Goal: Task Accomplishment & Management: Complete application form

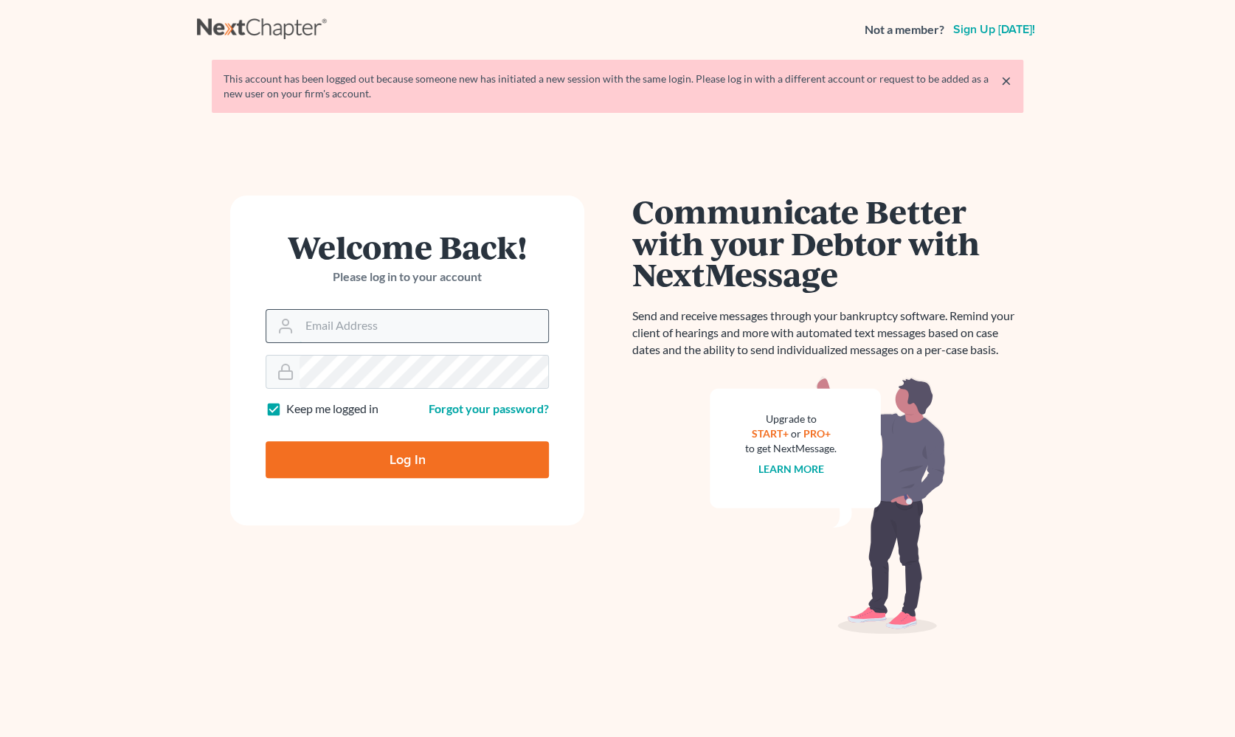
click at [363, 325] on input "Email Address" at bounding box center [424, 326] width 249 height 32
type input "maxwell@groswald.com"
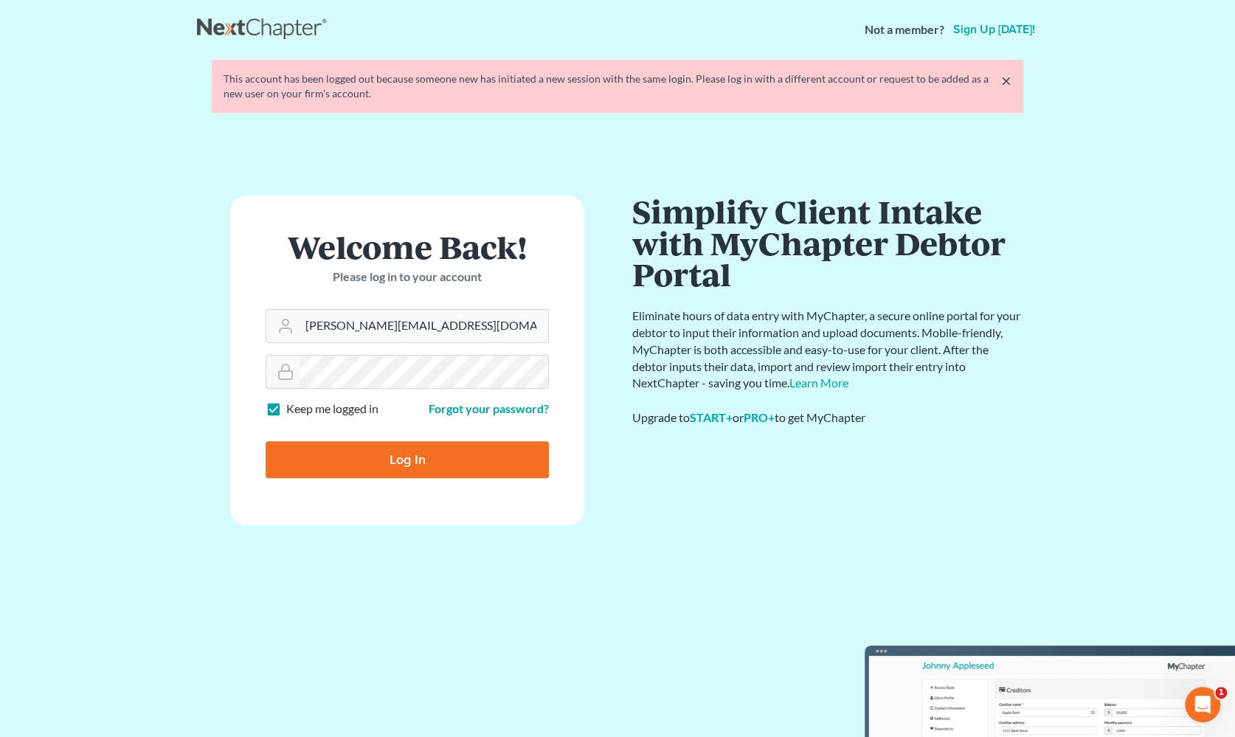
click at [266, 441] on input "Log In" at bounding box center [407, 459] width 283 height 37
type input "Thinking..."
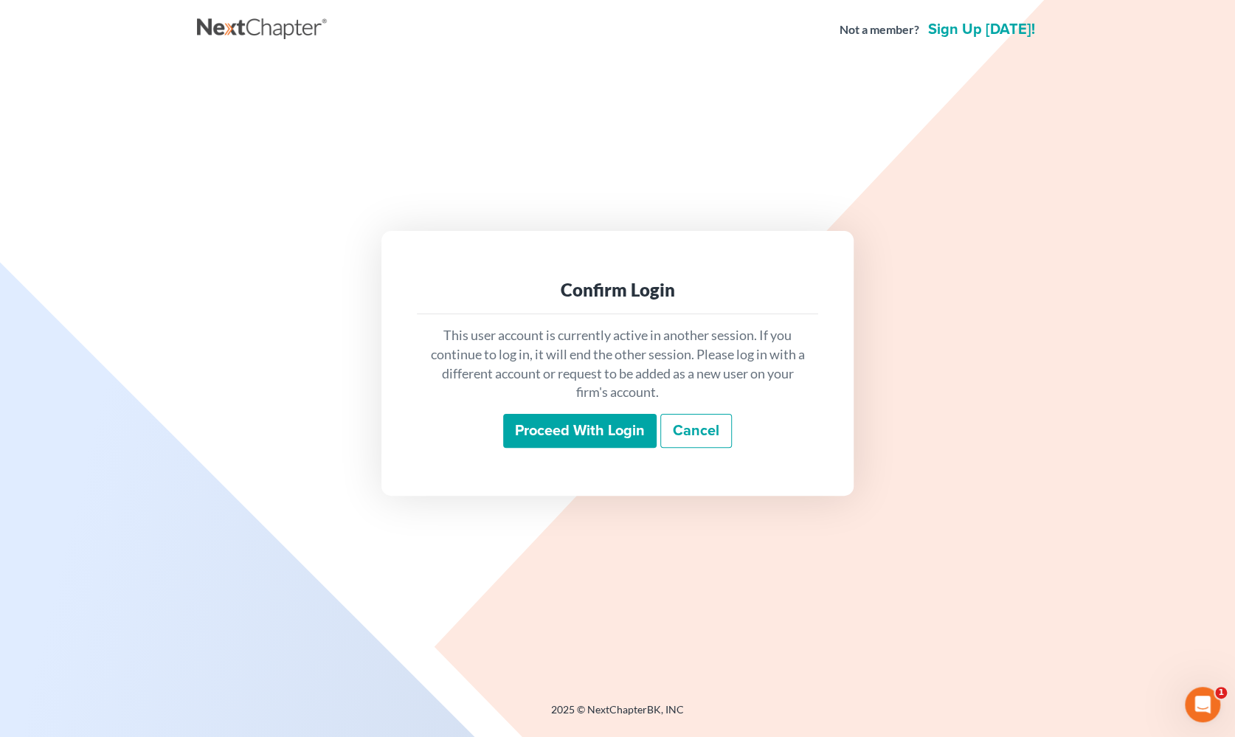
click at [604, 438] on input "Proceed with login" at bounding box center [579, 431] width 153 height 34
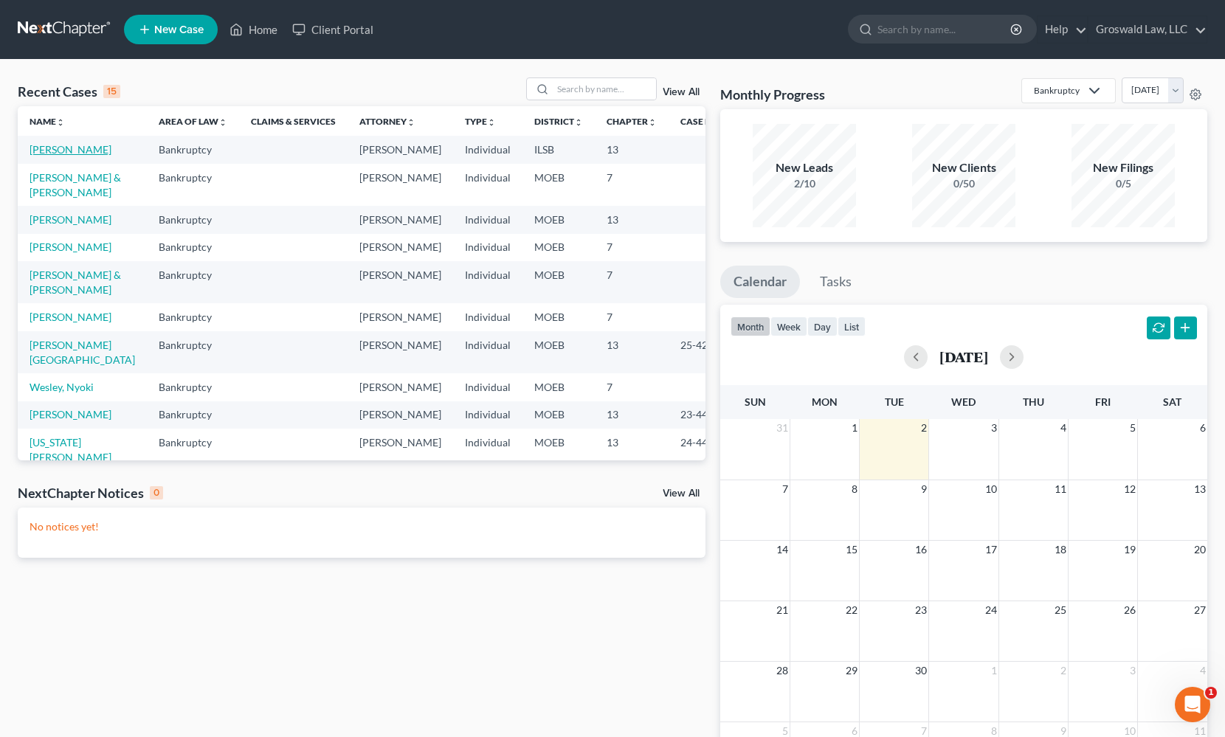
click at [46, 156] on link "[PERSON_NAME]" at bounding box center [71, 149] width 82 height 13
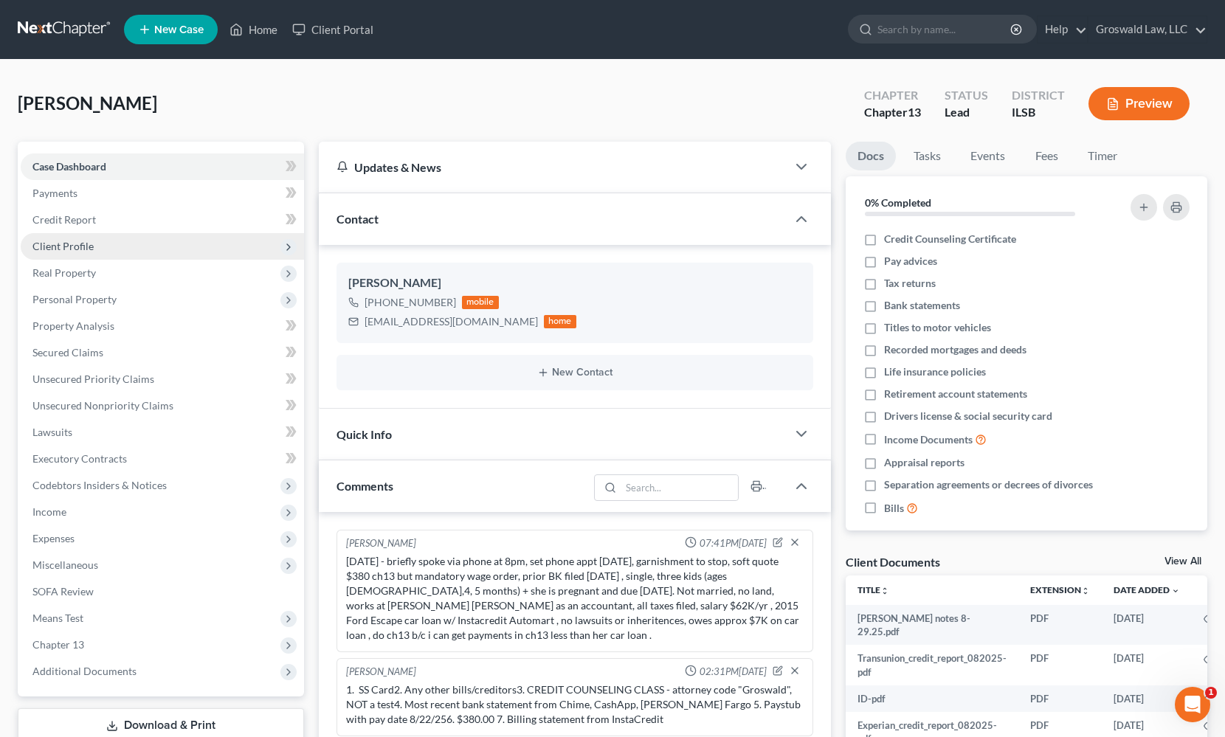
scroll to position [291, 0]
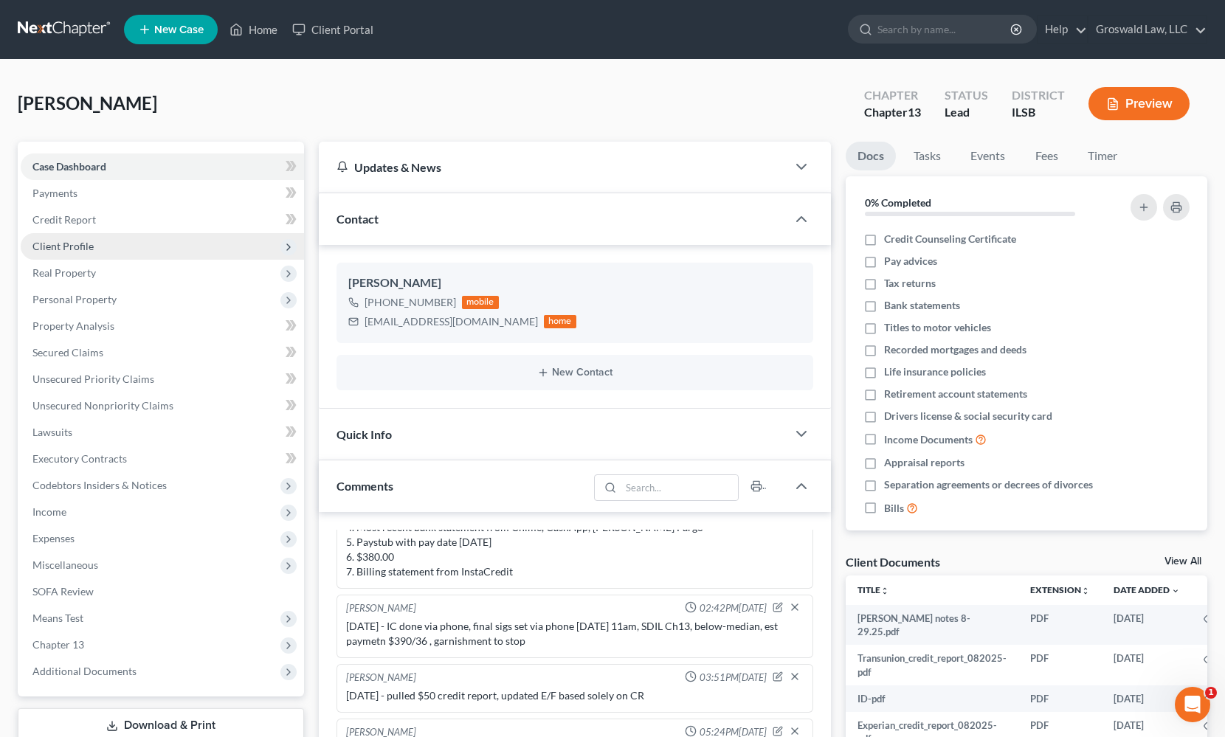
click at [66, 252] on span "Client Profile" at bounding box center [162, 246] width 283 height 27
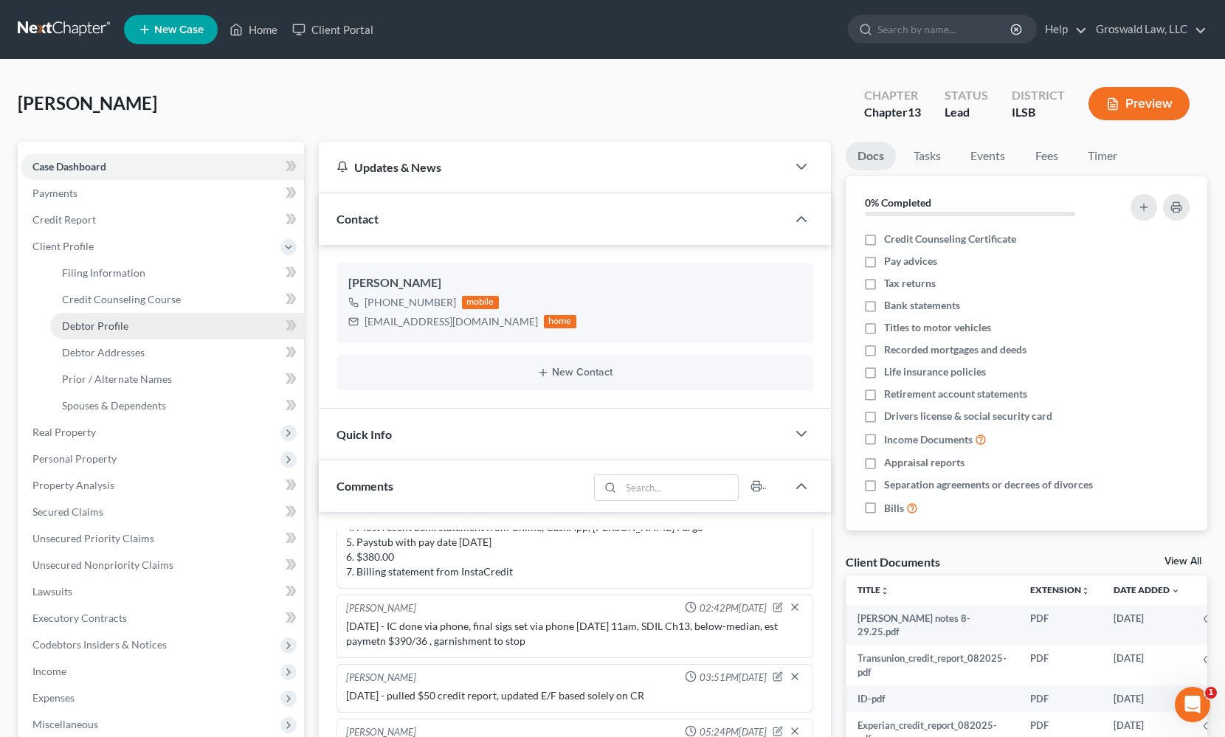
click at [125, 320] on span "Debtor Profile" at bounding box center [95, 326] width 66 height 13
select select "0"
select select "4"
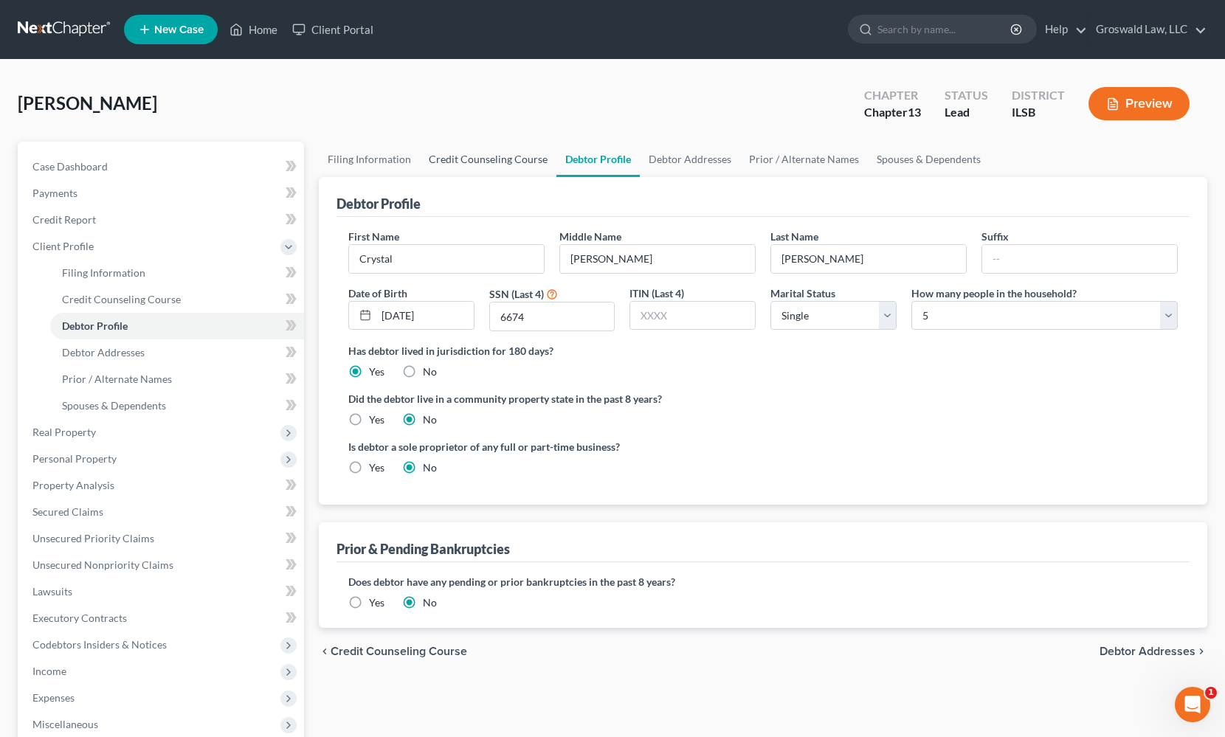
click at [489, 159] on link "Credit Counseling Course" at bounding box center [488, 159] width 137 height 35
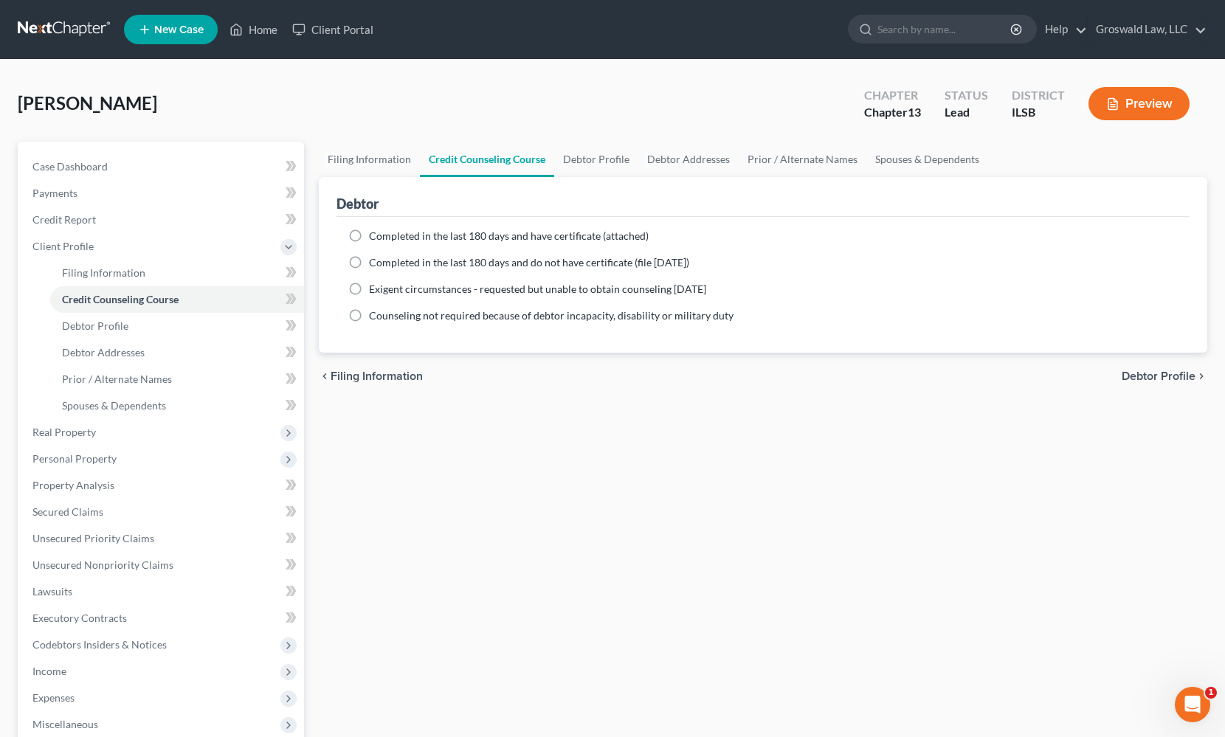
drag, startPoint x: 452, startPoint y: 238, endPoint x: 470, endPoint y: 244, distance: 19.4
click at [452, 238] on span "Completed in the last 180 days and have certificate (attached)" at bounding box center [509, 236] width 280 height 13
click at [384, 238] on input "Completed in the last 180 days and have certificate (attached)" at bounding box center [380, 234] width 10 height 10
radio input "true"
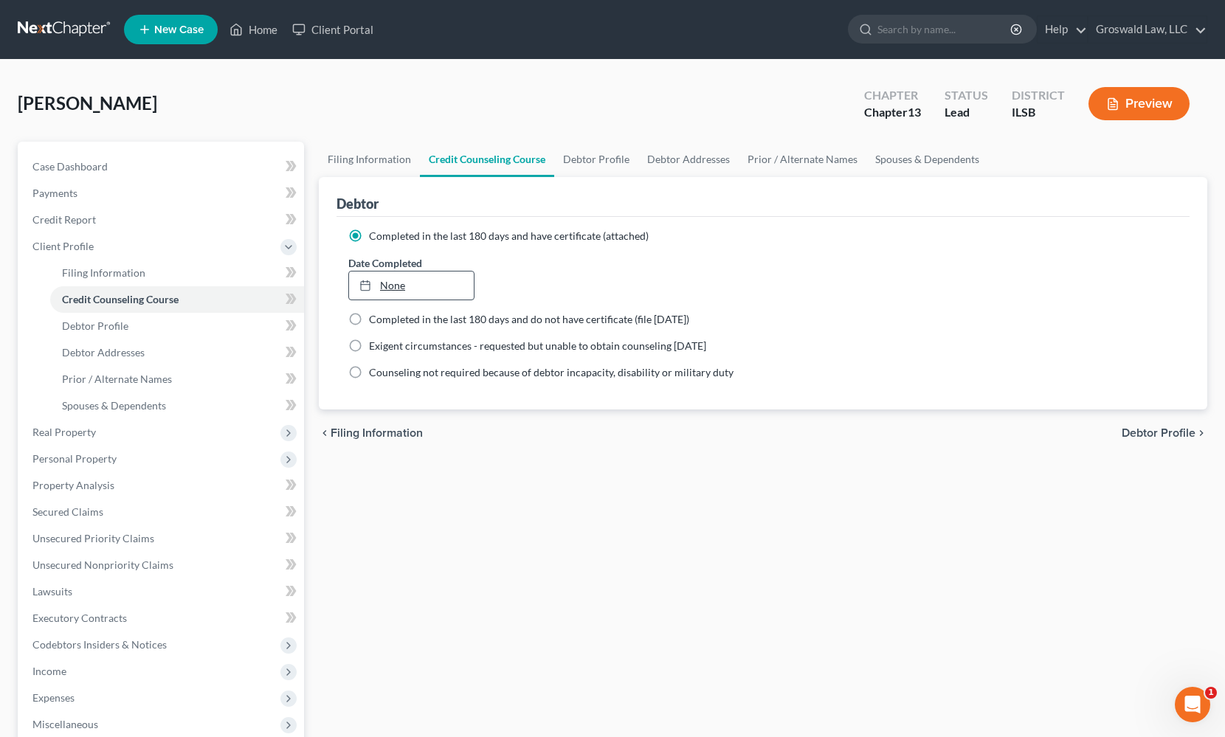
type input "[DATE]"
click at [414, 289] on link "[DATE]" at bounding box center [411, 286] width 125 height 28
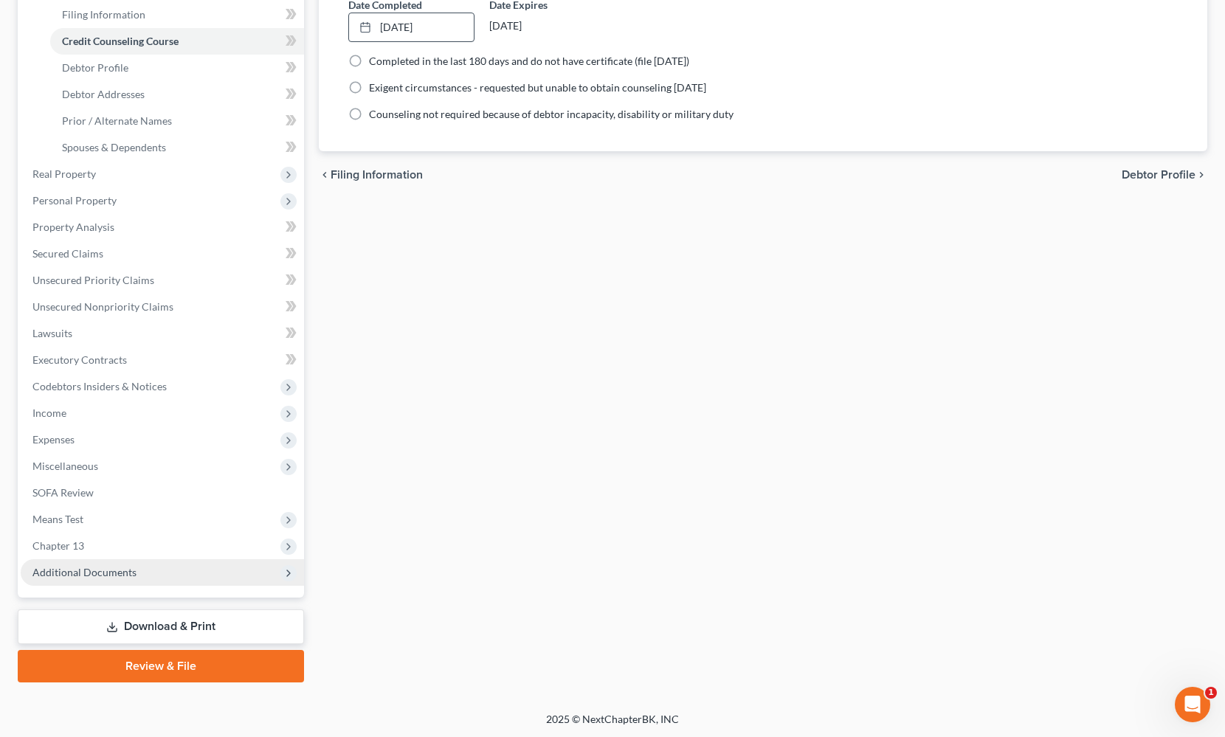
click at [74, 576] on span "Additional Documents" at bounding box center [162, 572] width 283 height 27
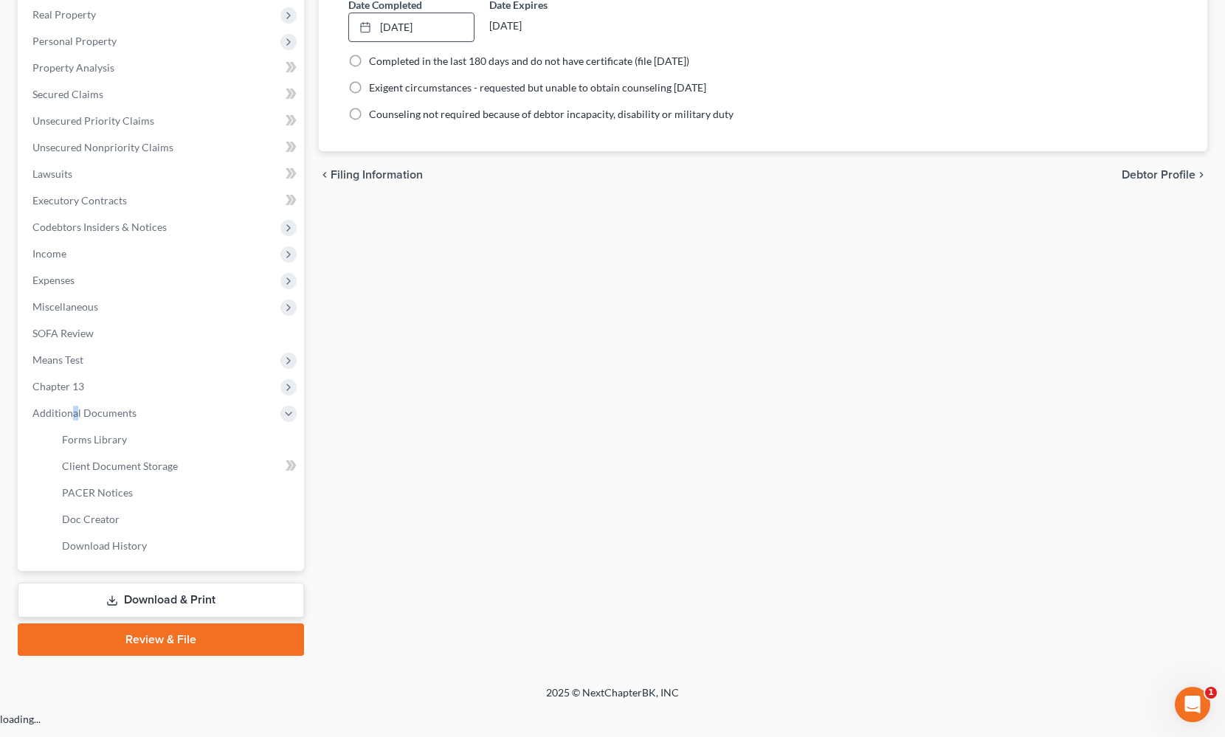
scroll to position [231, 0]
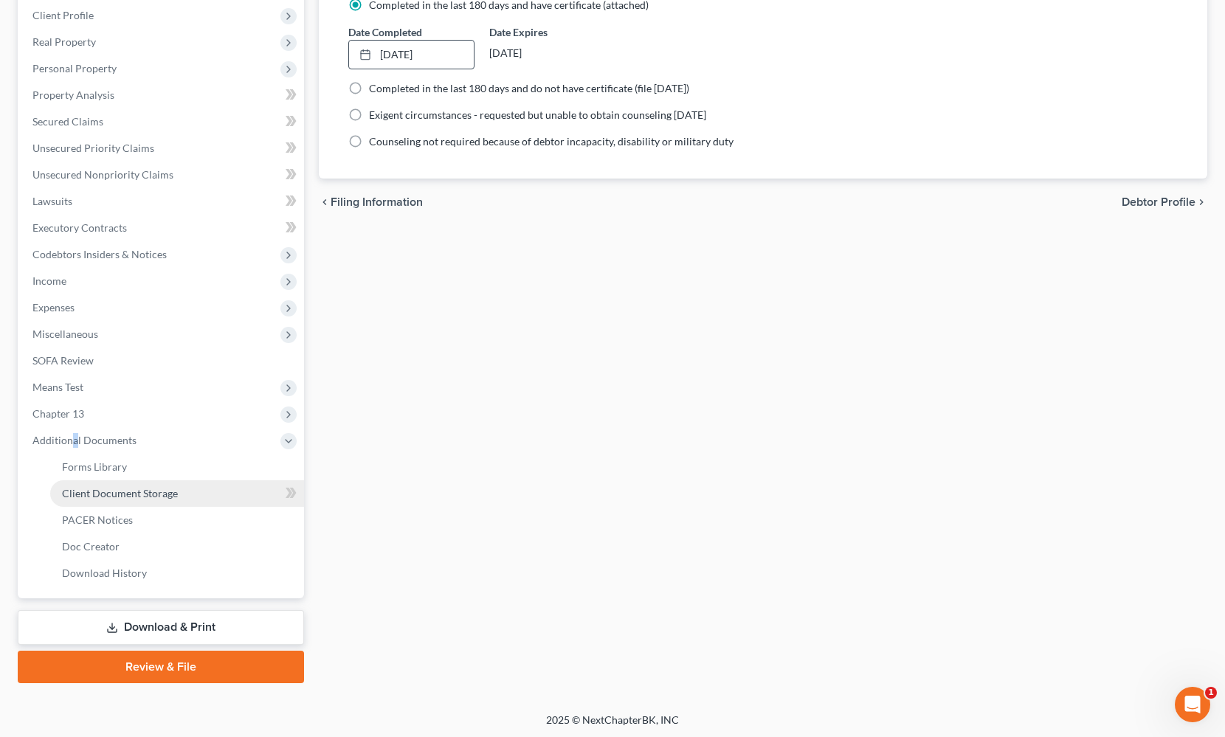
click at [114, 497] on span "Client Document Storage" at bounding box center [120, 493] width 116 height 13
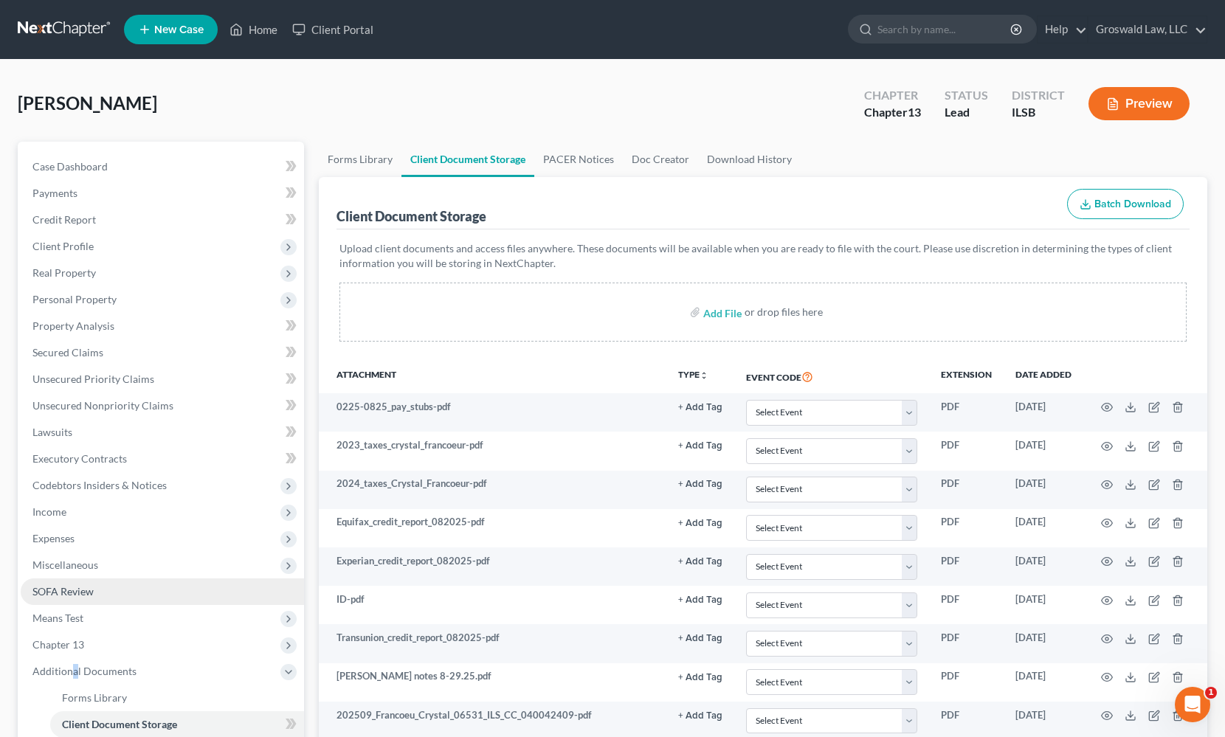
click at [95, 594] on link "SOFA Review" at bounding box center [162, 592] width 283 height 27
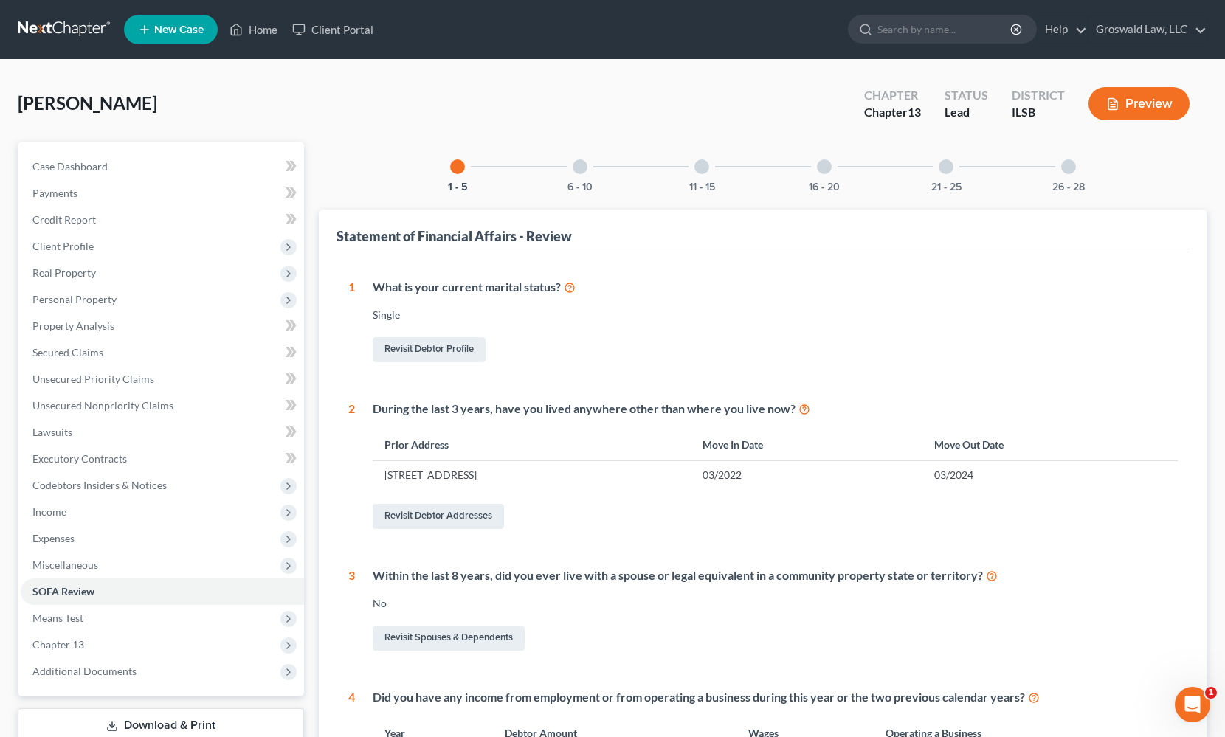
click at [816, 169] on div "16 - 20" at bounding box center [824, 167] width 50 height 50
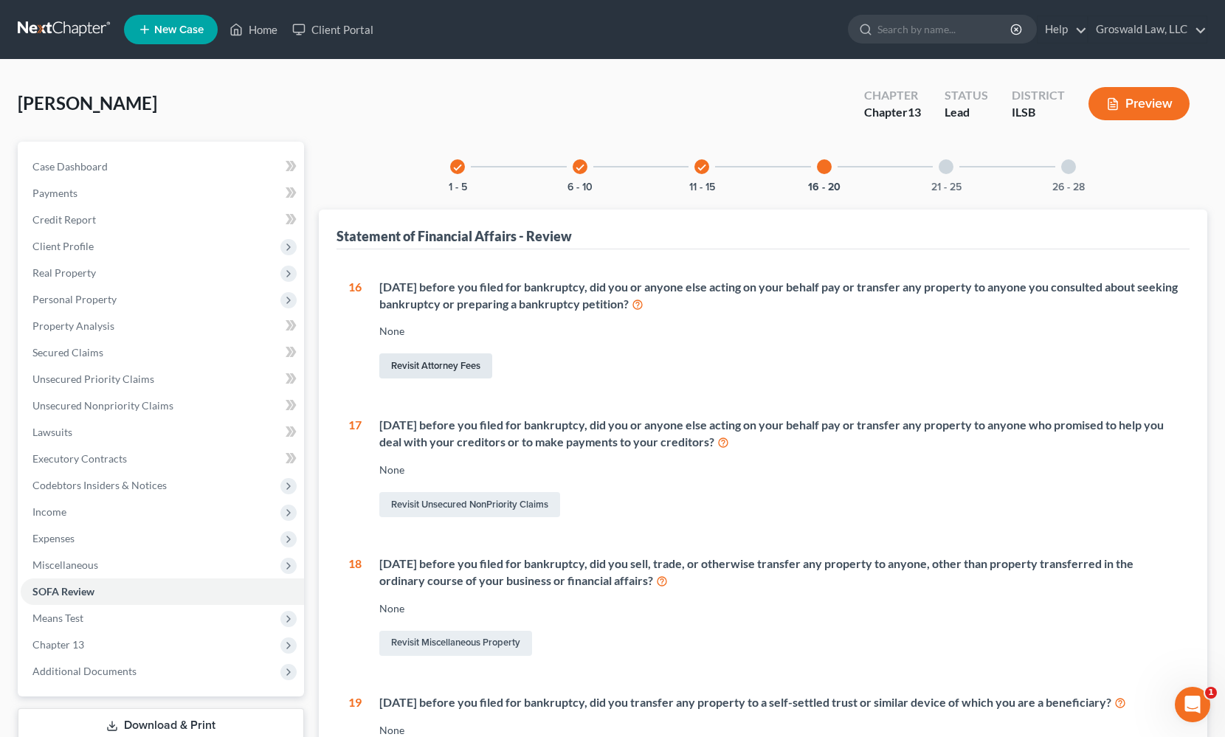
click at [461, 359] on link "Revisit Attorney Fees" at bounding box center [435, 365] width 113 height 25
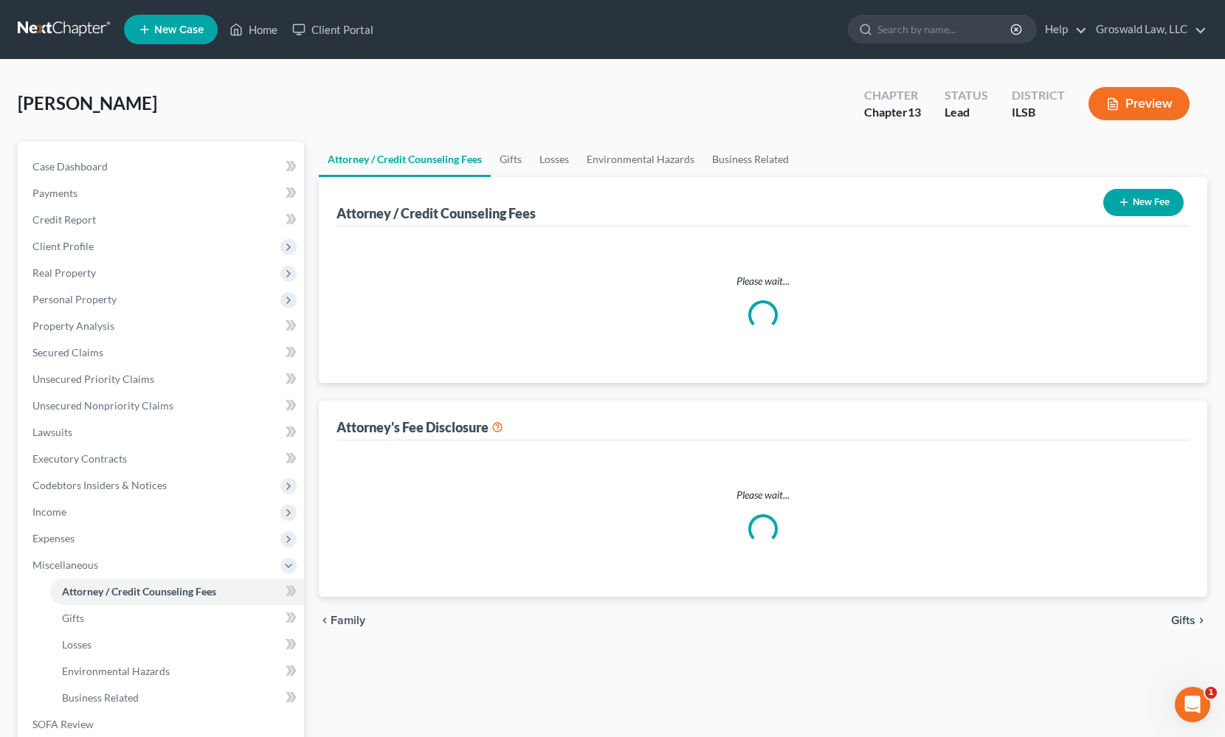
select select "0"
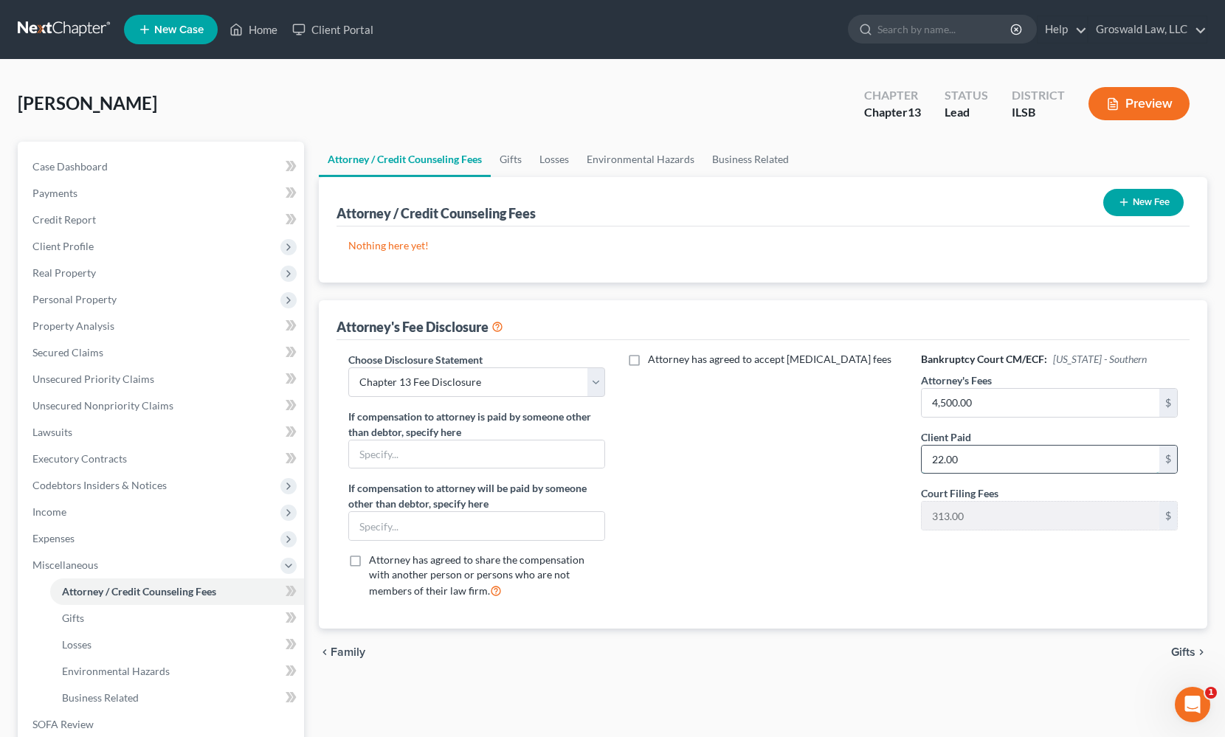
click at [989, 465] on input "22.00" at bounding box center [1041, 460] width 238 height 28
type input "17"
drag, startPoint x: 724, startPoint y: 450, endPoint x: 843, endPoint y: 340, distance: 161.9
click at [724, 449] on div "Attorney has agreed to accept [MEDICAL_DATA] fees" at bounding box center [763, 481] width 286 height 259
click at [1153, 199] on button "New Fee" at bounding box center [1143, 202] width 80 height 27
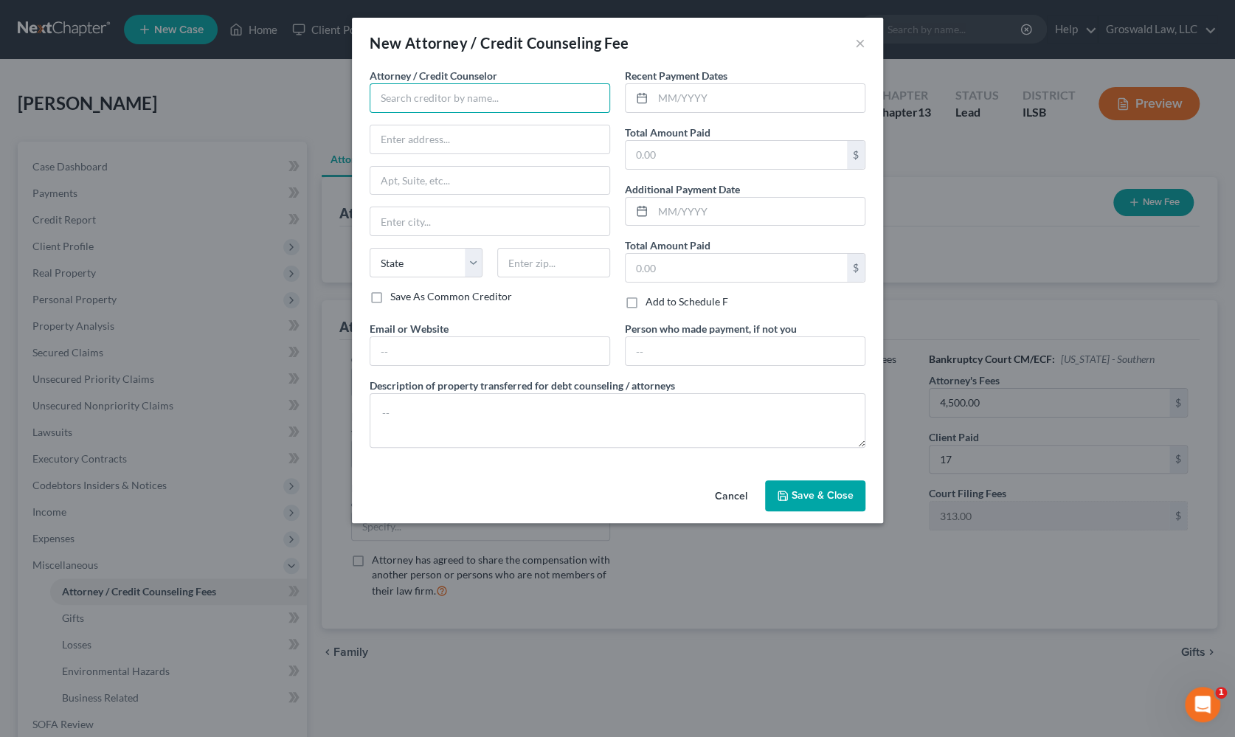
click at [502, 88] on input "text" at bounding box center [490, 98] width 241 height 30
click at [444, 120] on div "Groswald Law" at bounding box center [458, 124] width 153 height 15
type input "Groswald Law"
type input "P.O. Box 179343"
type input "Saint Louis"
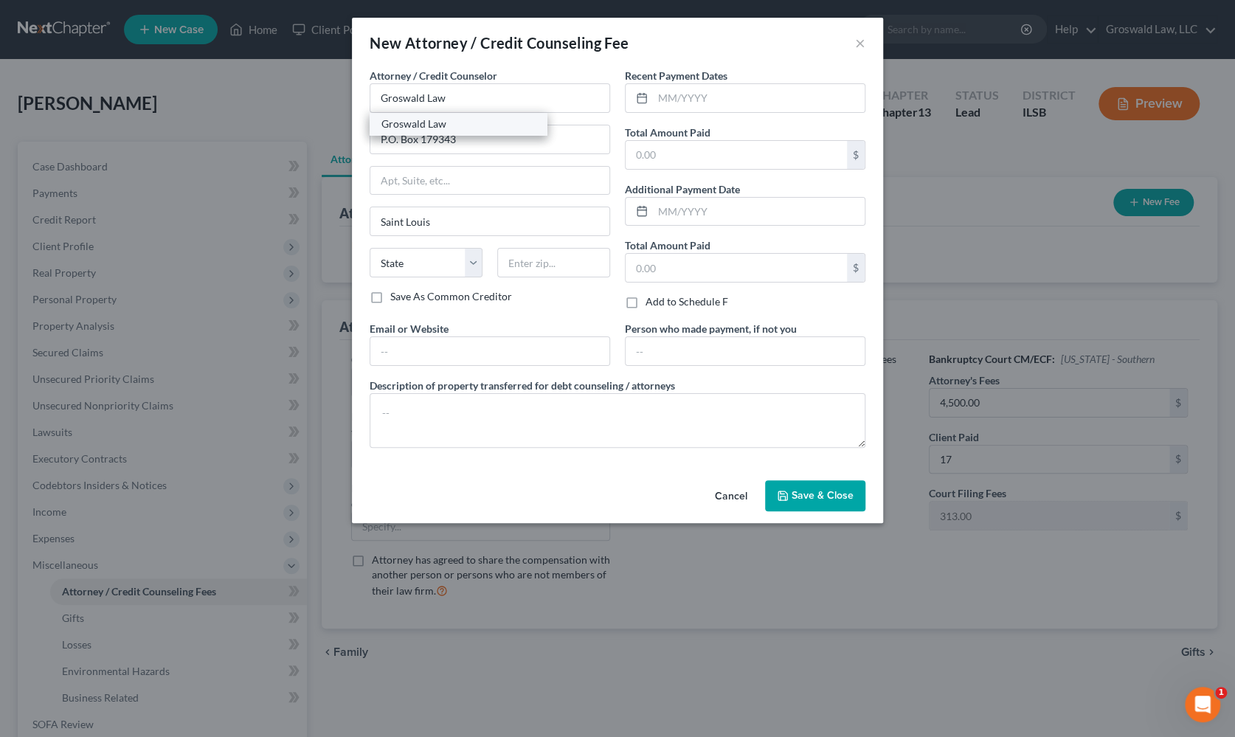
select select "26"
type input "63117"
click at [722, 106] on input "text" at bounding box center [759, 98] width 212 height 28
type input "09/2025"
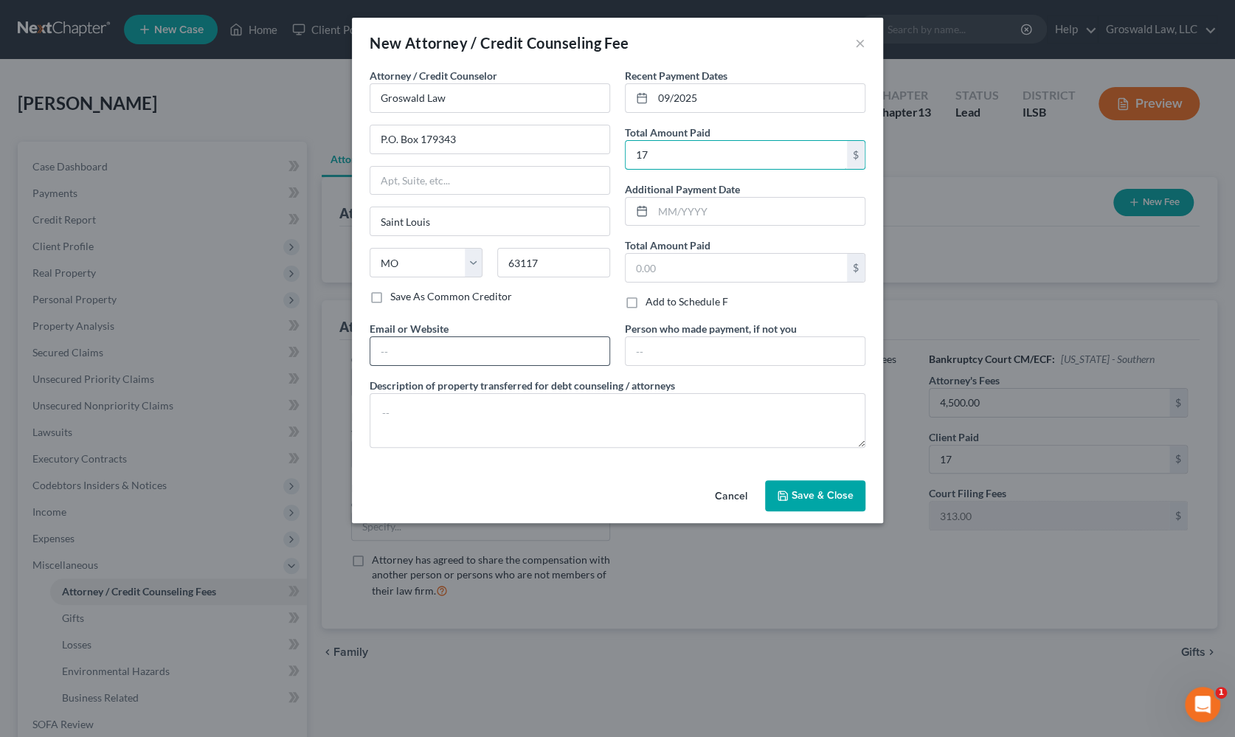
type input "17"
click at [452, 347] on input "text" at bounding box center [489, 351] width 239 height 28
type input "[DOMAIN_NAME]"
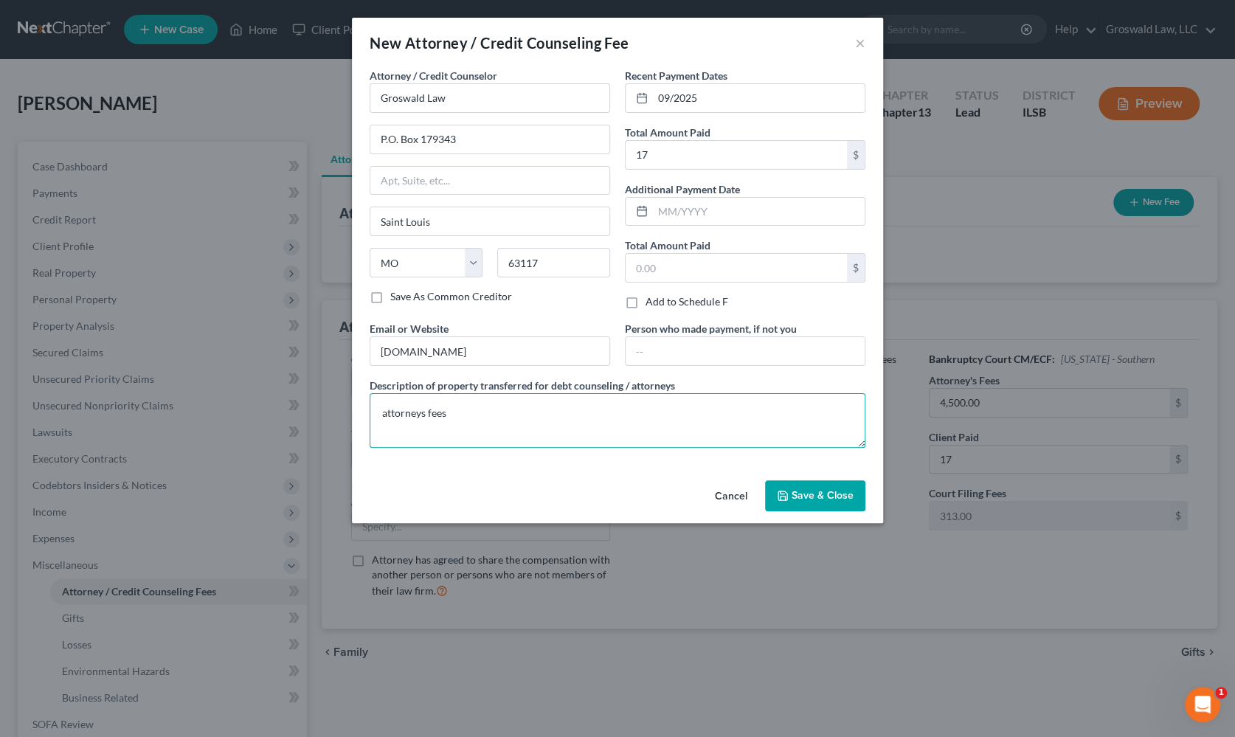
type textarea "attorneys fees"
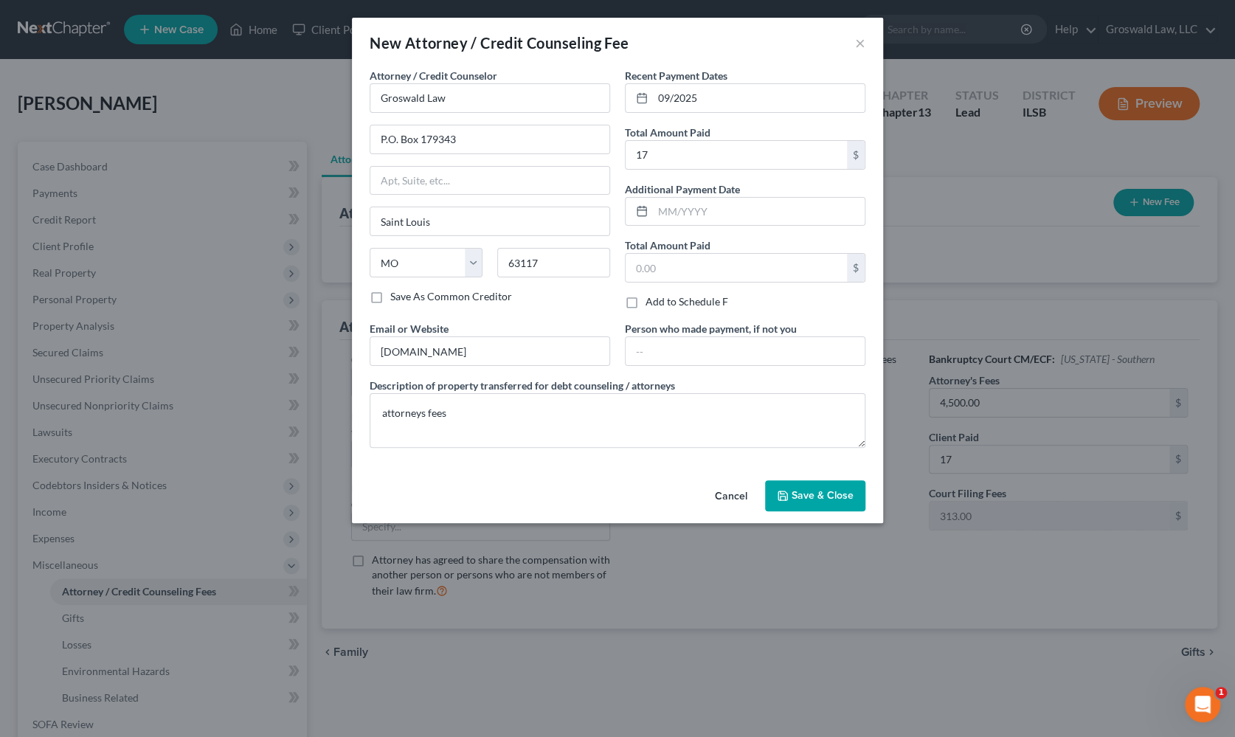
click at [797, 502] on button "Save & Close" at bounding box center [815, 495] width 100 height 31
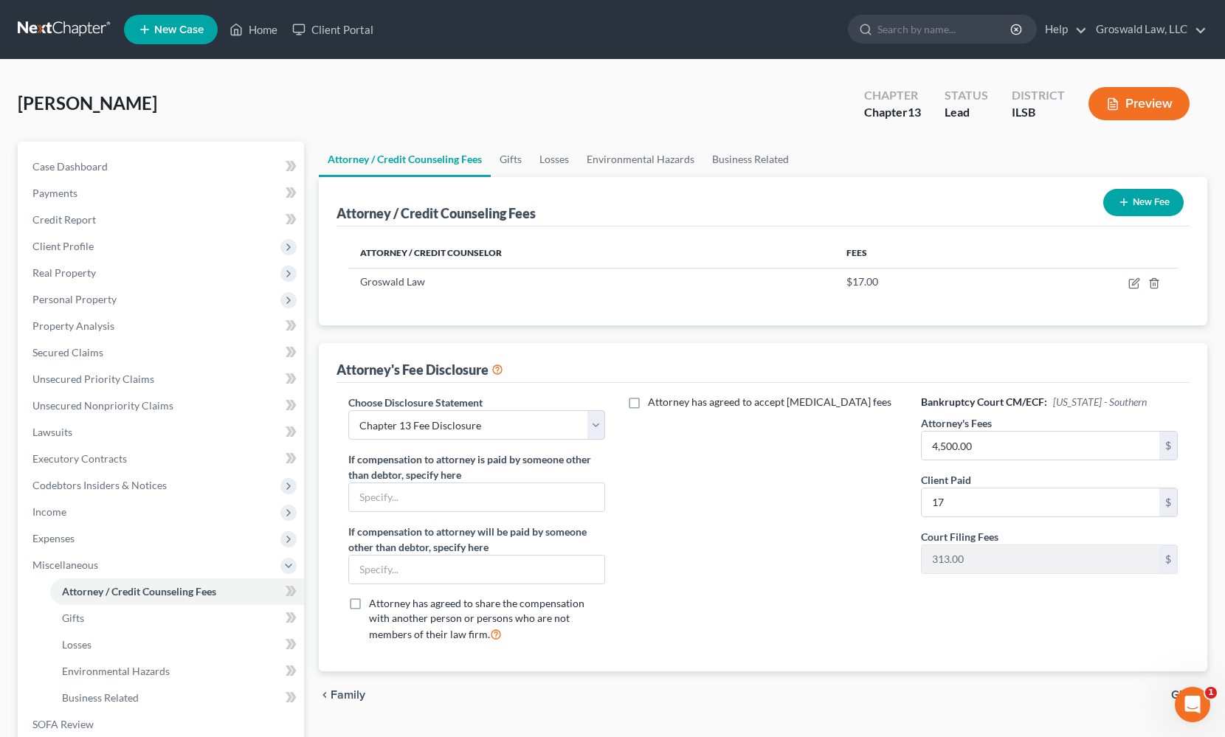
click at [1136, 203] on button "New Fee" at bounding box center [1143, 202] width 80 height 27
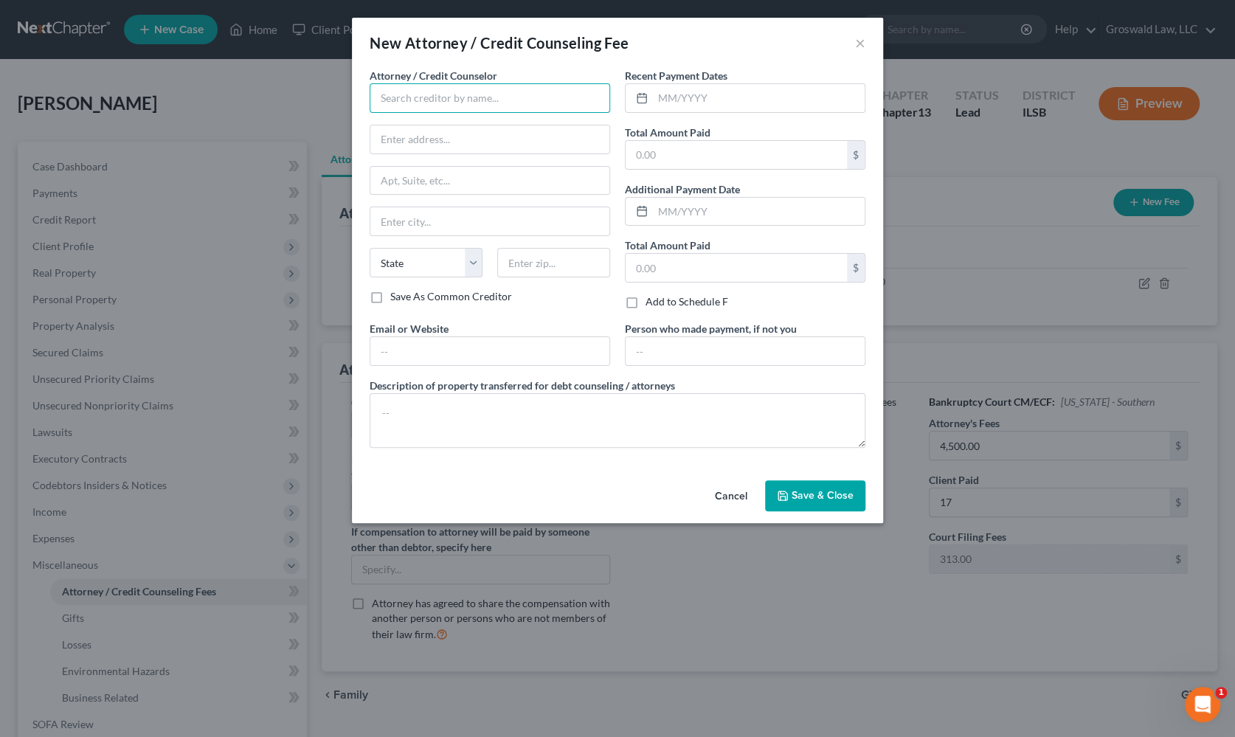
click at [487, 100] on input "text" at bounding box center [490, 98] width 241 height 30
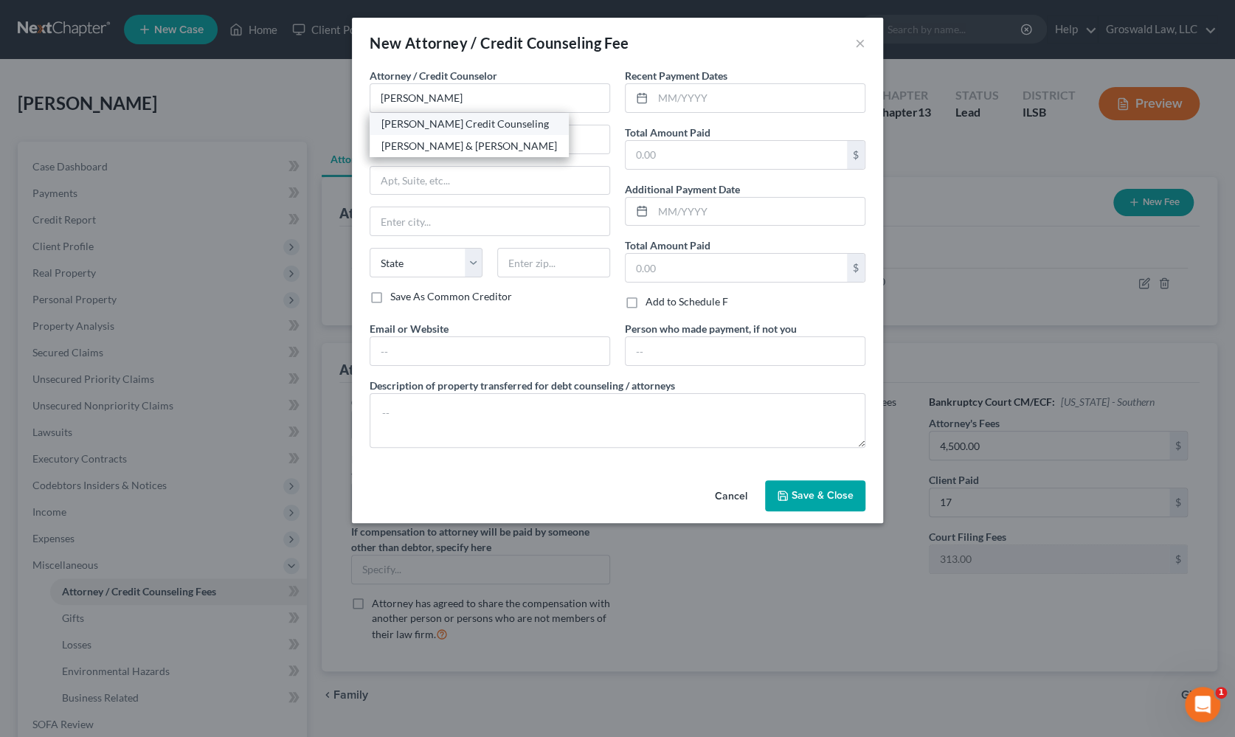
click at [456, 122] on div "[PERSON_NAME] Credit Counseling" at bounding box center [470, 124] width 176 height 15
type input "[PERSON_NAME] Credit Counseling"
type input "[STREET_ADDRESS]"
type input "[PERSON_NAME]"
select select "43"
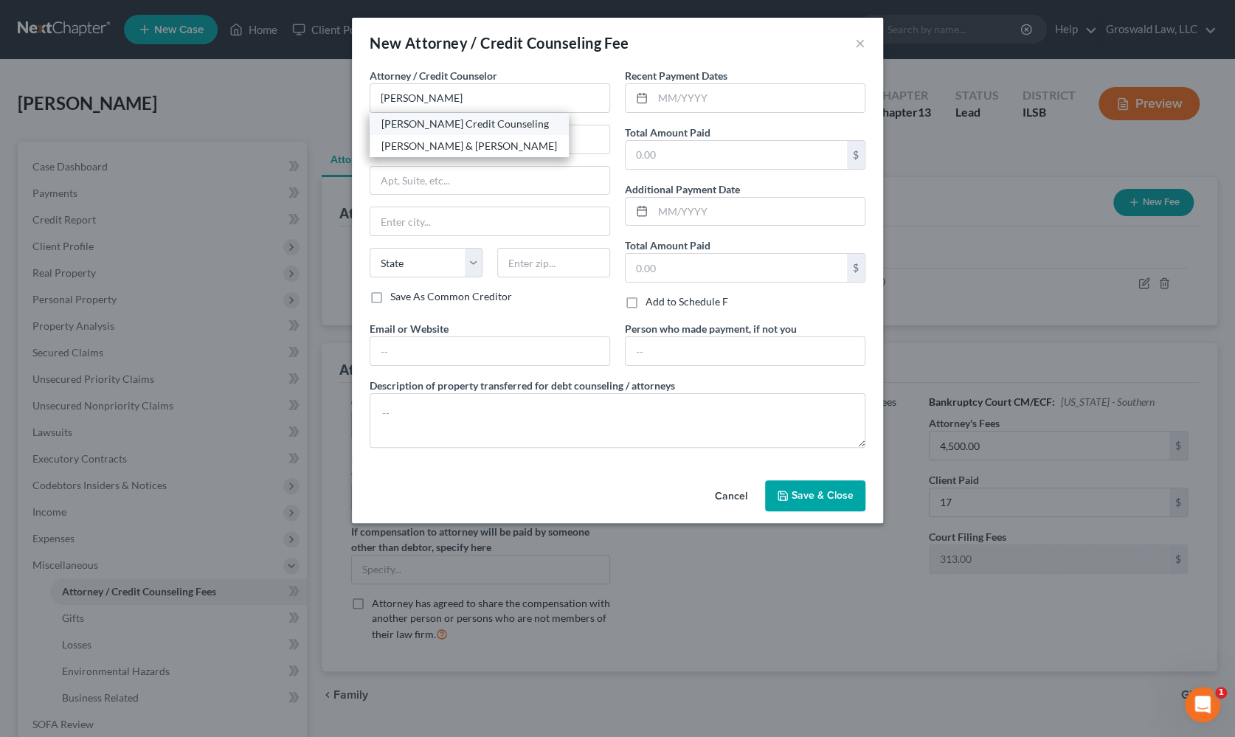
type input "57384"
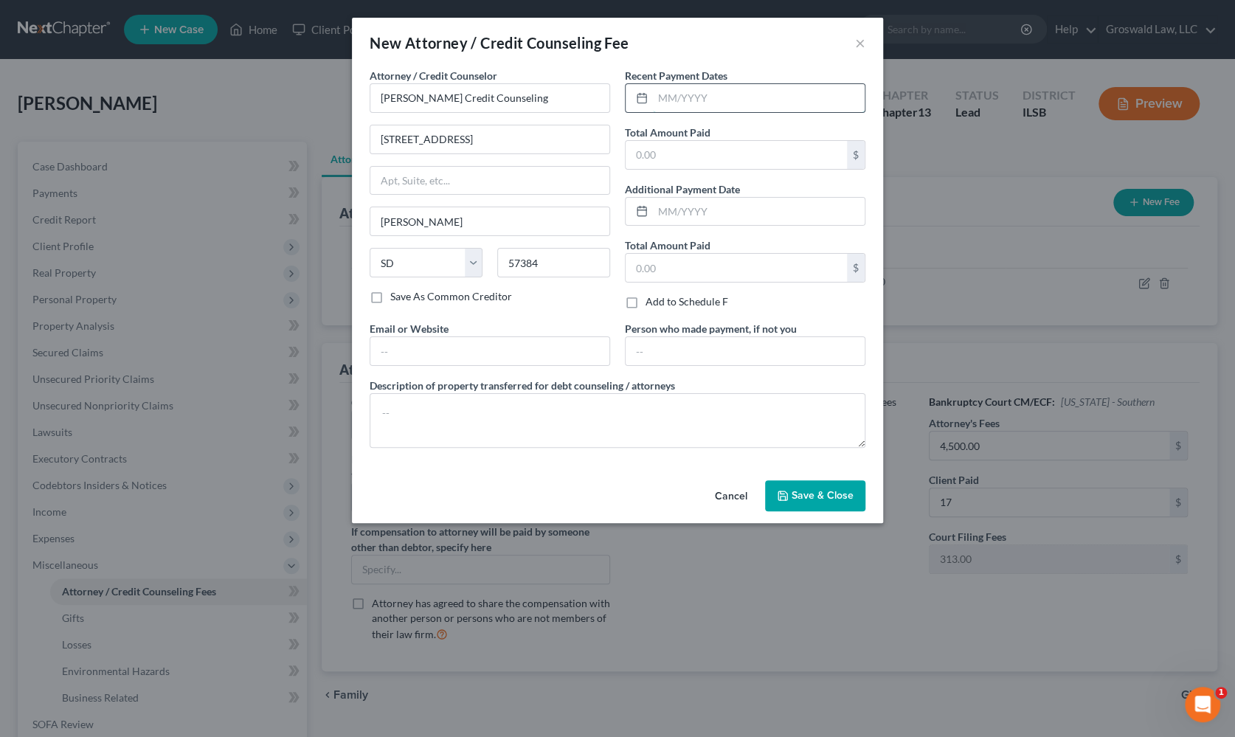
click at [736, 94] on input "text" at bounding box center [759, 98] width 212 height 28
type input "09/2025"
type input "20"
click at [522, 349] on input "text" at bounding box center [489, 351] width 239 height 28
type input "[DOMAIN_NAME]"
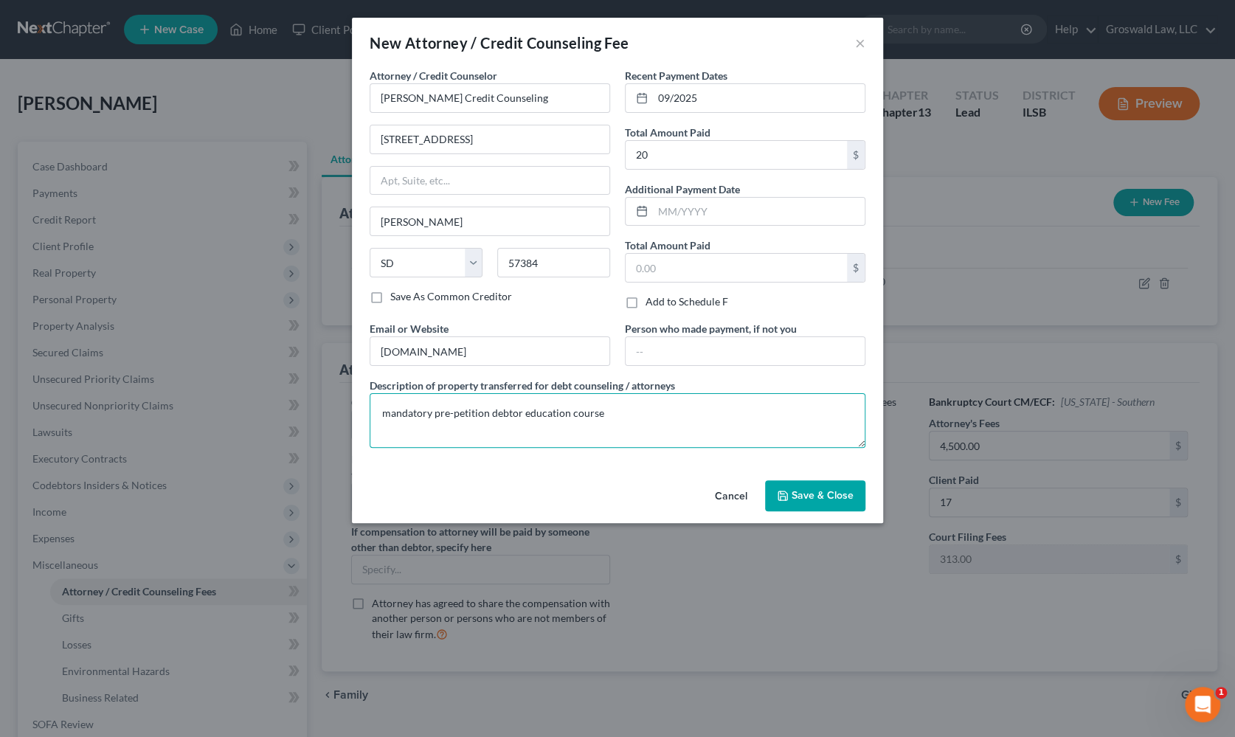
type textarea "mandatory pre-petition debtor education course"
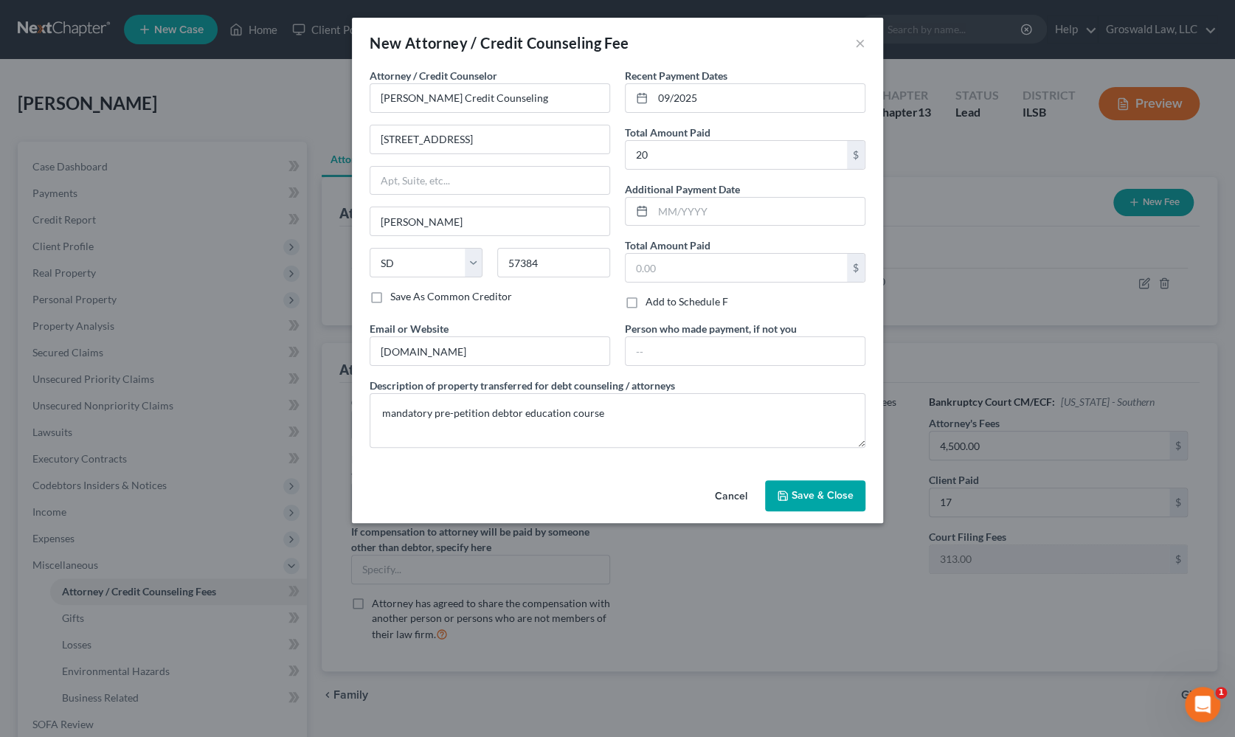
click at [841, 497] on span "Save & Close" at bounding box center [823, 495] width 62 height 13
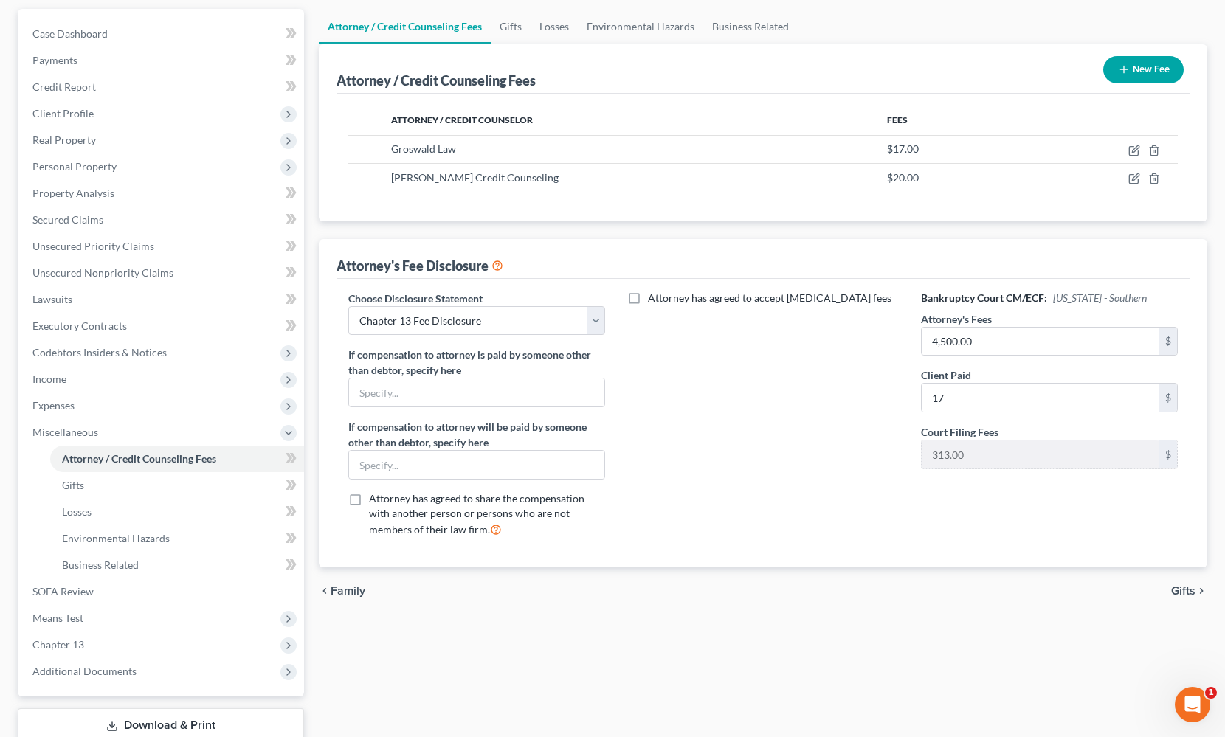
scroll to position [231, 0]
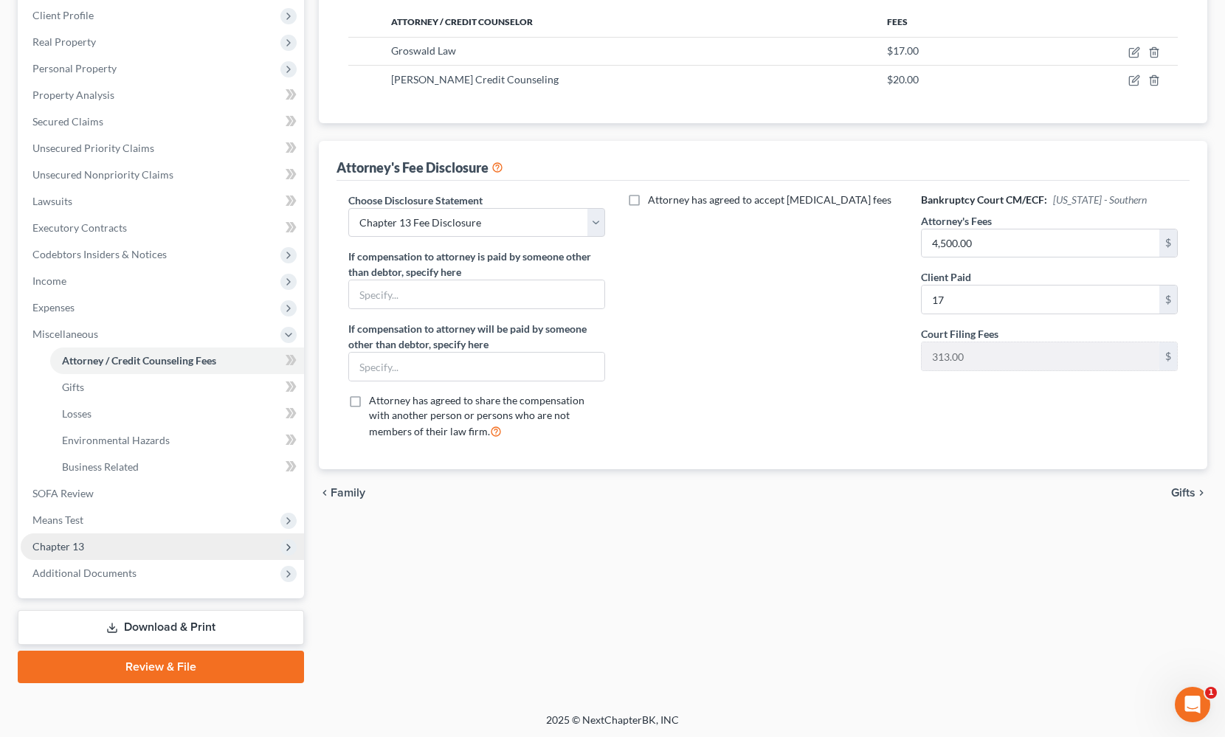
click at [106, 548] on span "Chapter 13" at bounding box center [162, 547] width 283 height 27
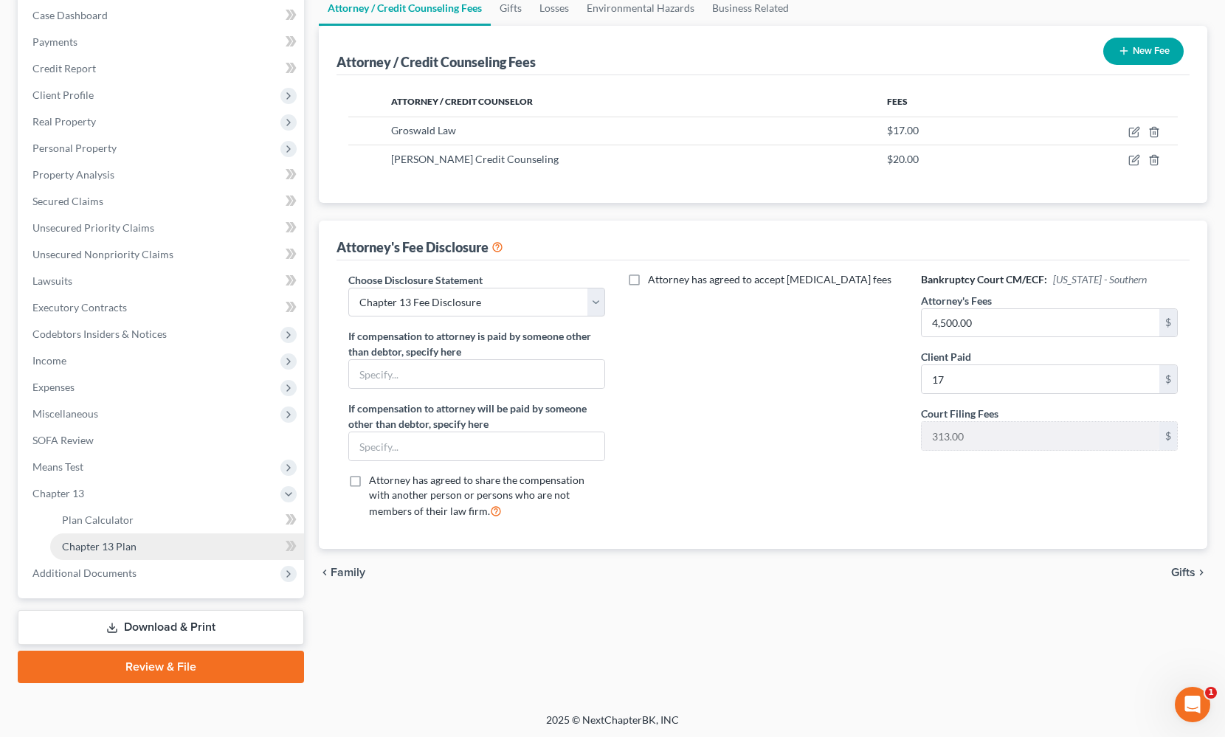
click at [152, 546] on link "Chapter 13 Plan" at bounding box center [177, 547] width 254 height 27
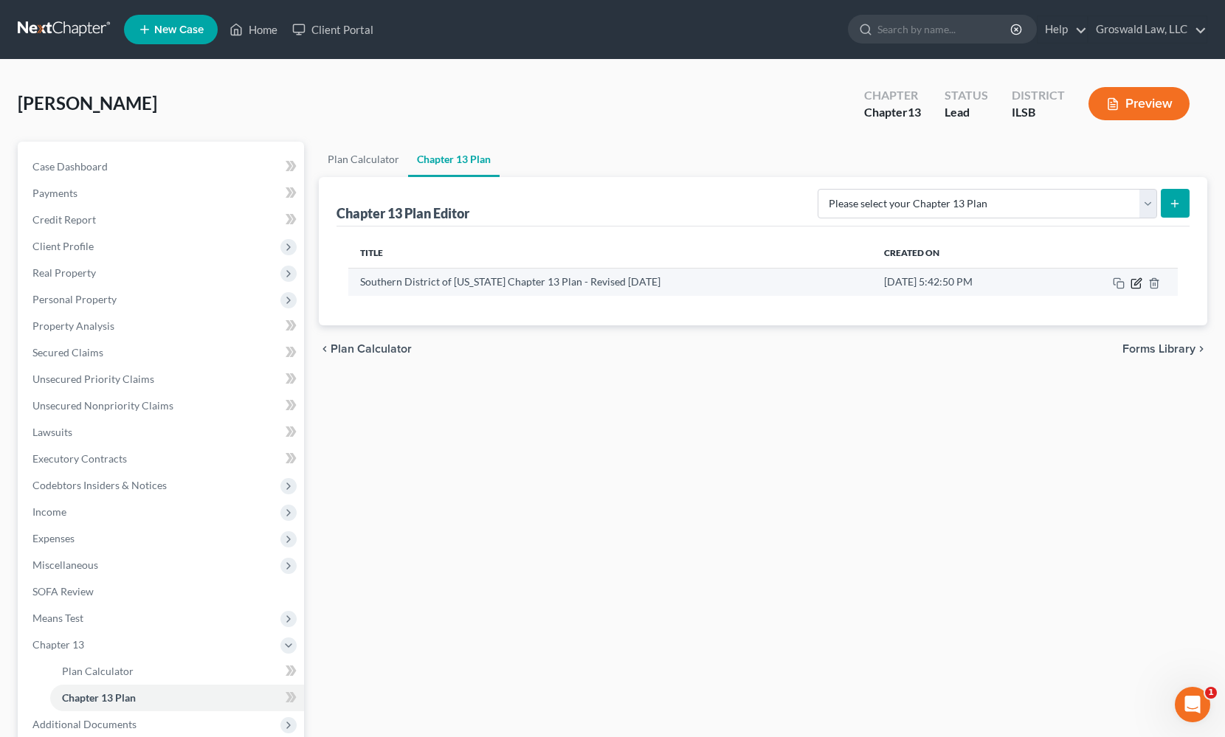
click at [1136, 286] on icon "button" at bounding box center [1137, 283] width 12 height 12
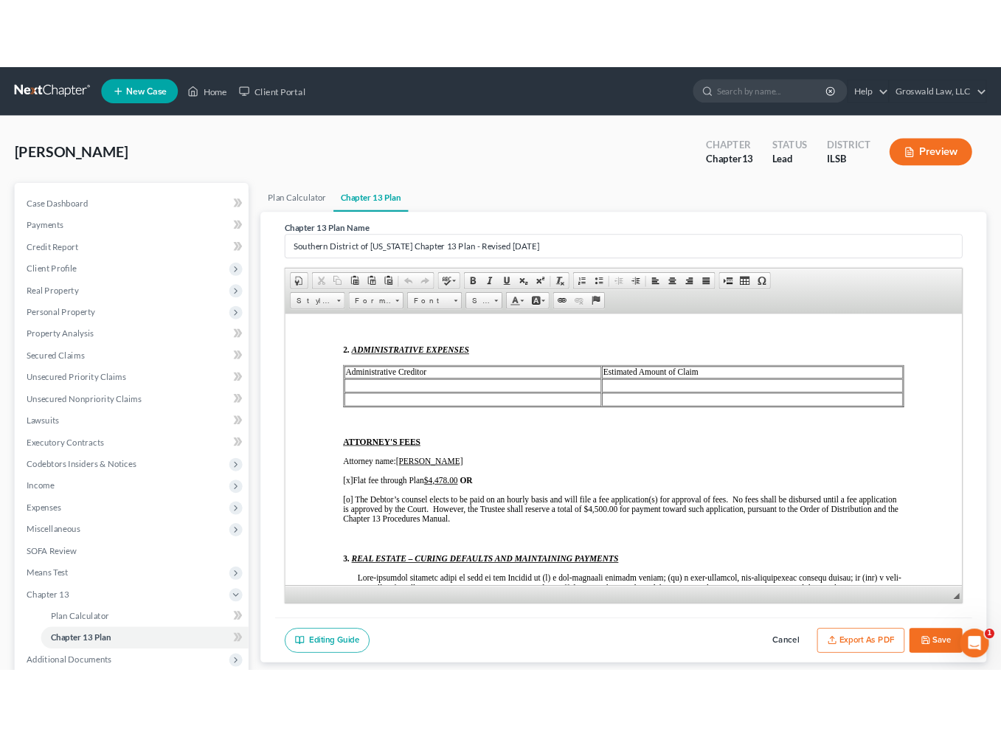
scroll to position [1342, 0]
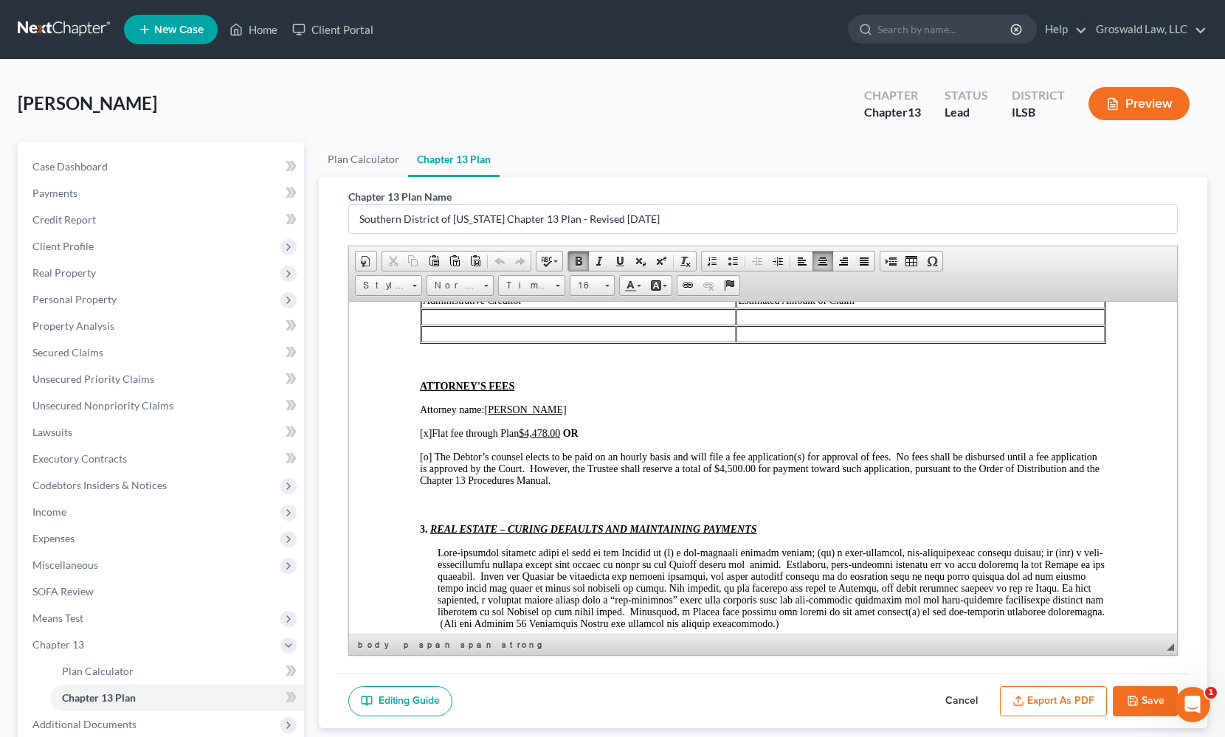
drag, startPoint x: 551, startPoint y: 457, endPoint x: 961, endPoint y: 338, distance: 427.2
click at [552, 438] on u "$4,478.00" at bounding box center [539, 432] width 41 height 11
click at [423, 482] on span "[o] The Debtor’s counsel elects to be paid on an hourly basis and will file a f…" at bounding box center [760, 468] width 680 height 35
click at [1154, 701] on button "Save" at bounding box center [1145, 701] width 65 height 31
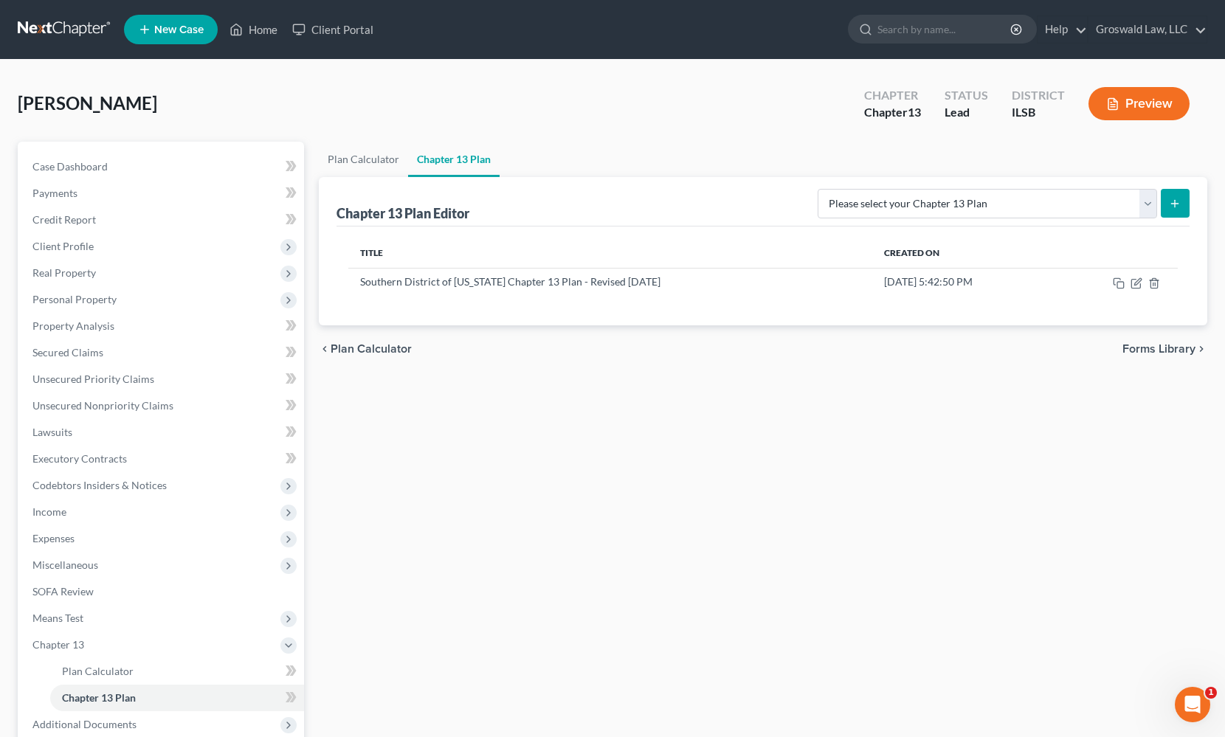
click at [0, 61] on div "[PERSON_NAME] Upgraded Chapter Chapter 13 Status Lead District ILSB Preview Pet…" at bounding box center [612, 462] width 1225 height 804
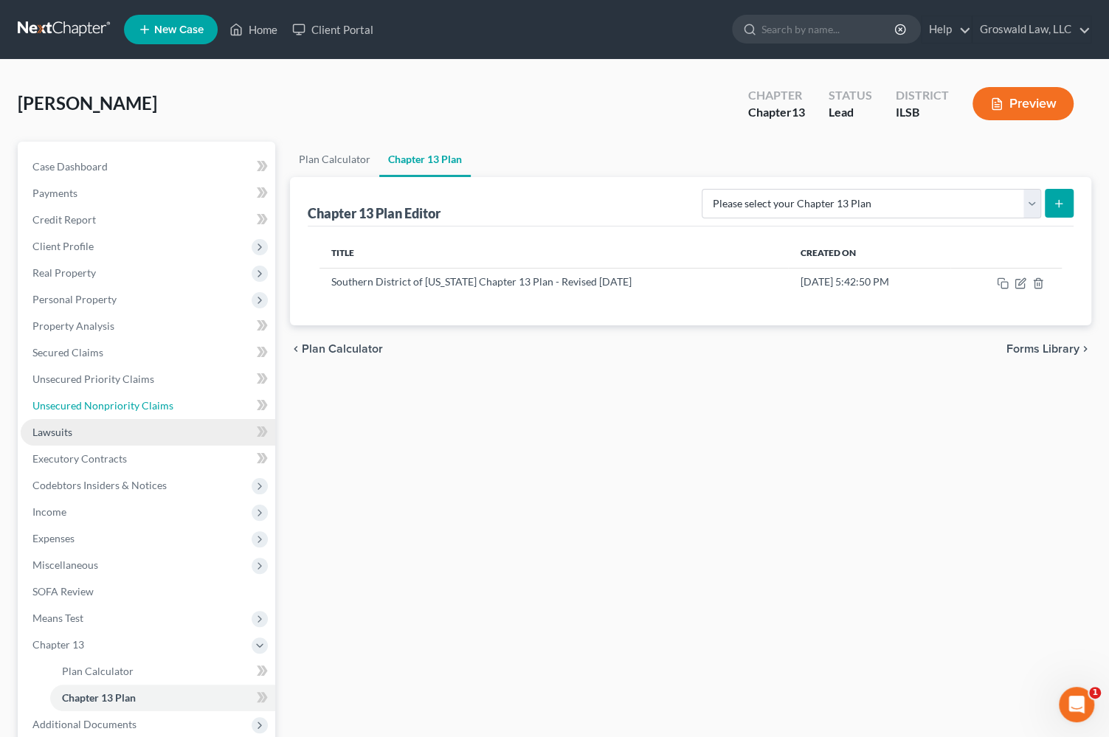
drag, startPoint x: 114, startPoint y: 410, endPoint x: 74, endPoint y: 428, distance: 43.9
click at [114, 410] on span "Unsecured Nonpriority Claims" at bounding box center [102, 405] width 141 height 13
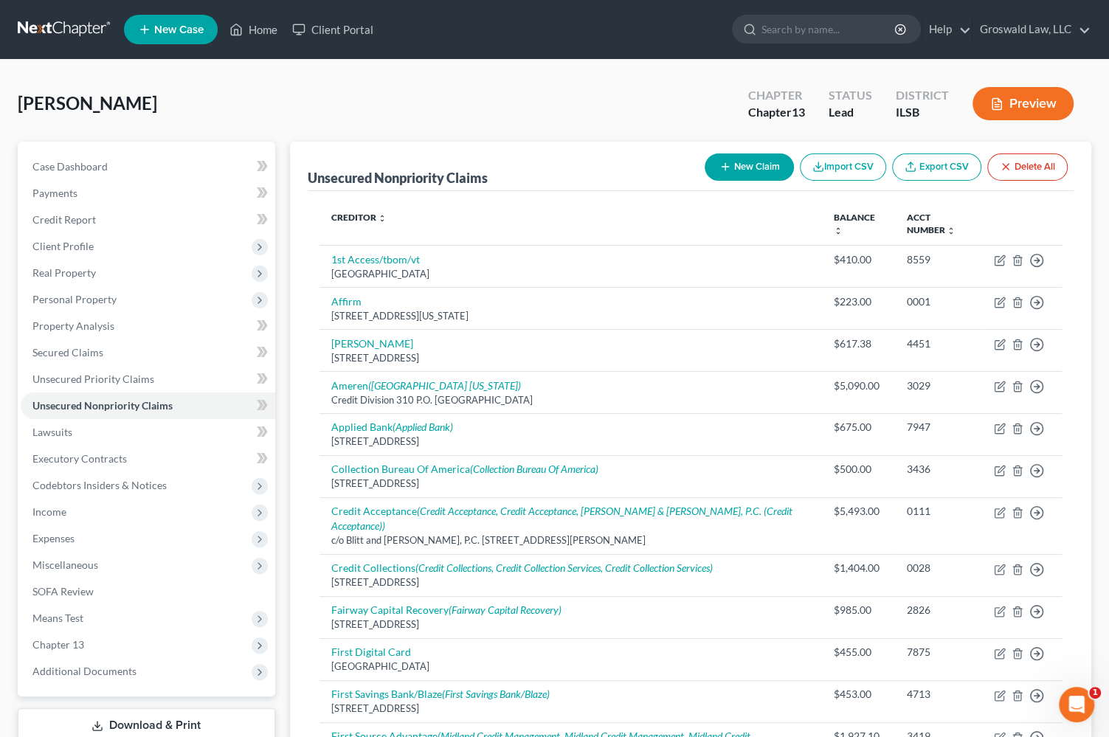
click at [650, 114] on div "[PERSON_NAME] Upgraded Chapter Chapter 13 Status Lead District ILSB Preview" at bounding box center [555, 109] width 1074 height 64
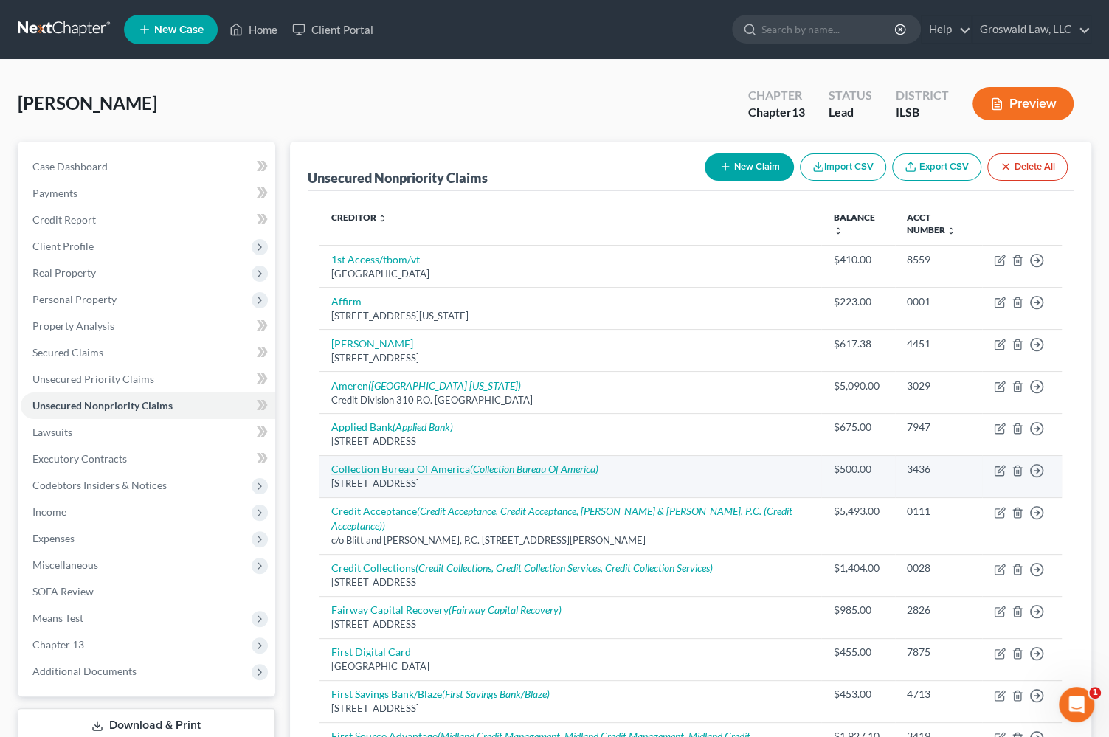
click at [416, 469] on link "Collection Bureau Of America (Collection Bureau Of America)" at bounding box center [464, 469] width 267 height 13
select select "4"
select select "14"
select select "0"
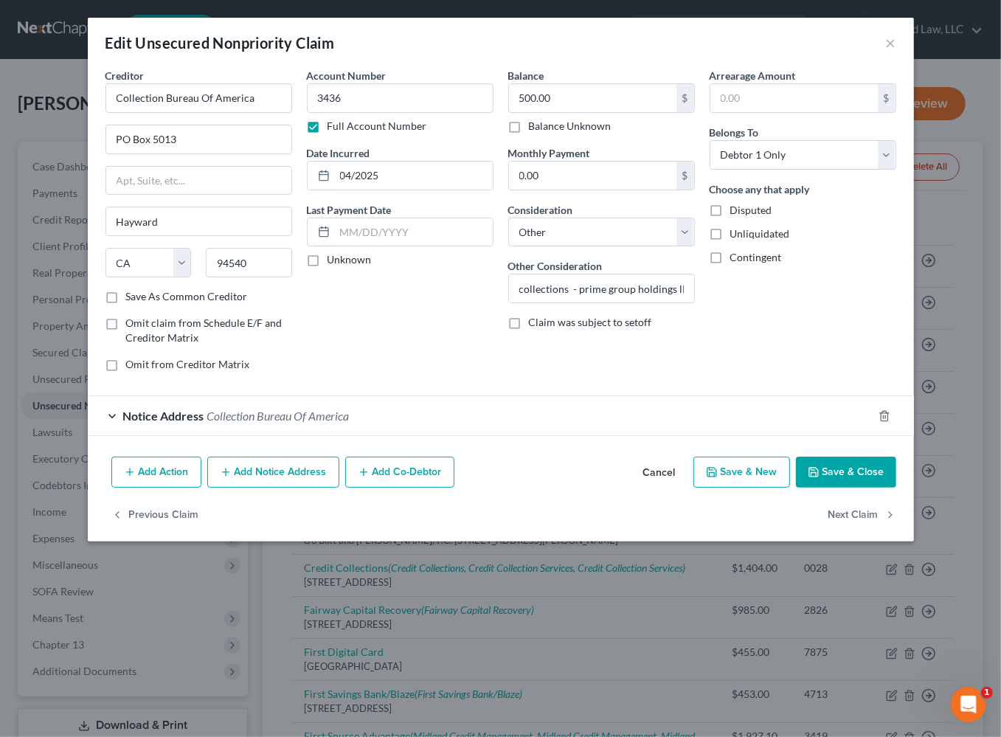
click at [295, 472] on button "Add Notice Address" at bounding box center [273, 472] width 132 height 31
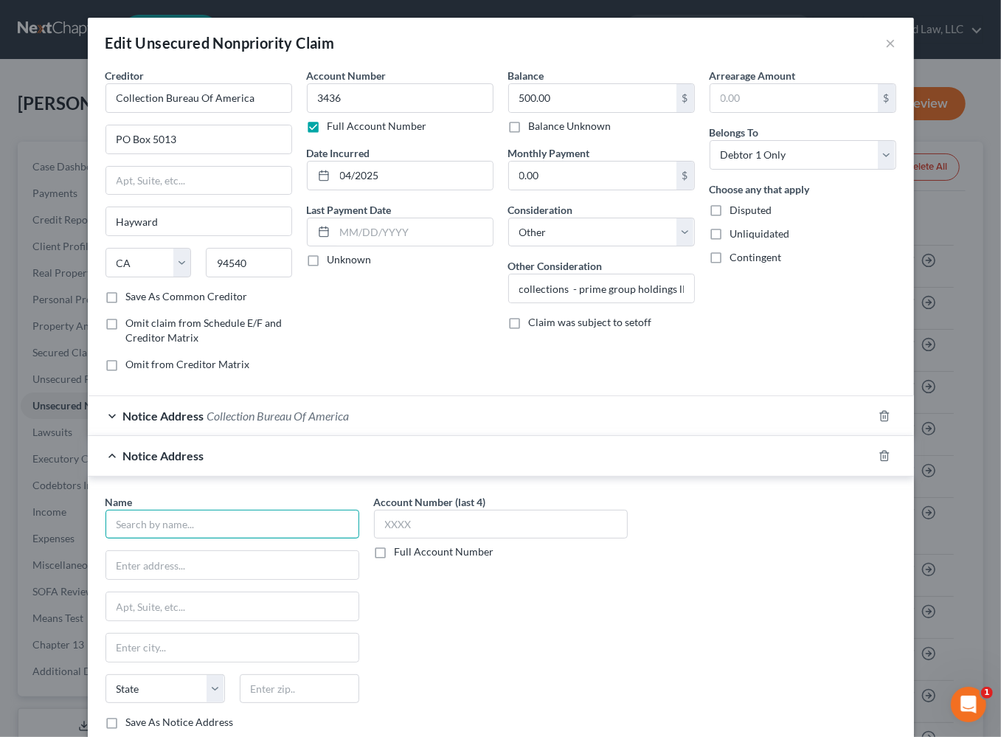
click at [196, 520] on input "text" at bounding box center [233, 525] width 254 height 30
type input "Prime Group Holdings LLC"
drag, startPoint x: 664, startPoint y: 674, endPoint x: 220, endPoint y: 583, distance: 453.6
click at [655, 672] on div "Name * Prime Group Holdings LLC State [US_STATE] AK AR AZ CA CO [GEOGRAPHIC_DAT…" at bounding box center [501, 618] width 806 height 248
click at [196, 557] on input "text" at bounding box center [232, 565] width 252 height 28
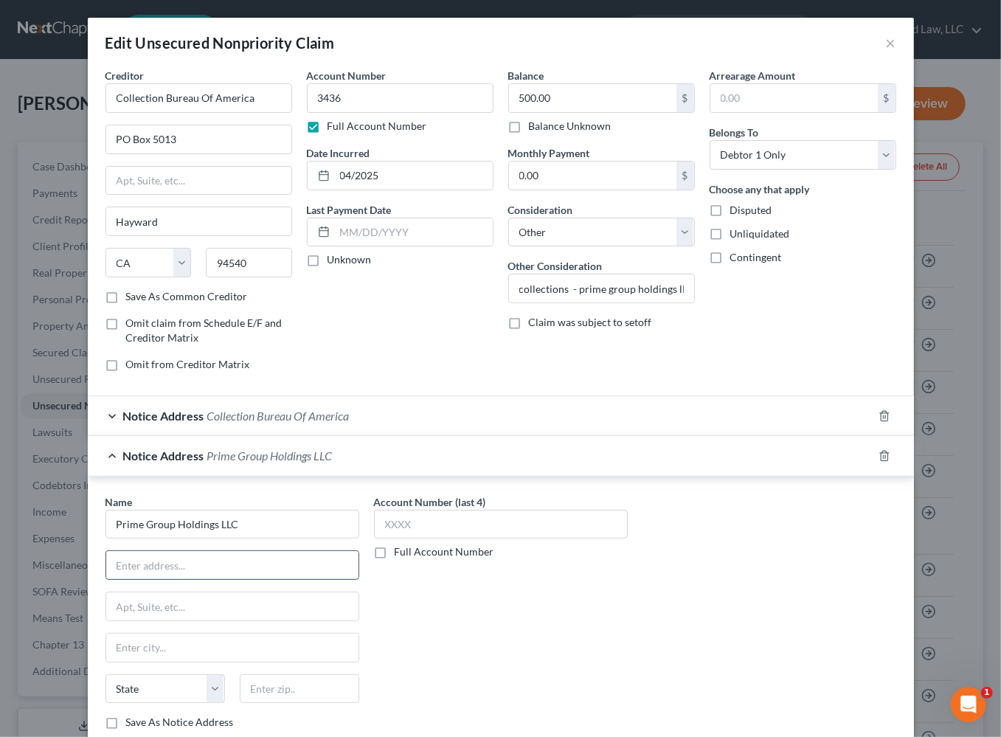
paste input "[STREET_ADDRESS],"
type input "[STREET_ADDRESS]"
drag, startPoint x: 524, startPoint y: 711, endPoint x: 463, endPoint y: 679, distance: 69.0
click at [524, 708] on div "Account Number (last 4) Full Account Number" at bounding box center [501, 618] width 269 height 248
click at [310, 638] on input "text" at bounding box center [232, 648] width 252 height 28
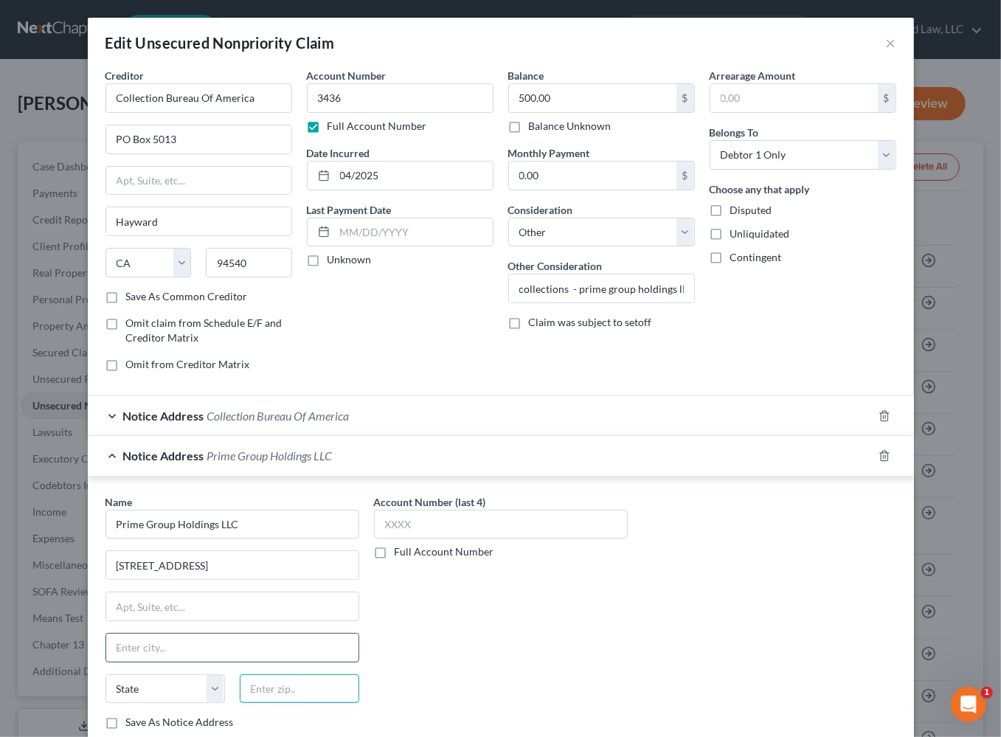
paste input "12866"
type input "12866"
type input "[GEOGRAPHIC_DATA]"
select select "35"
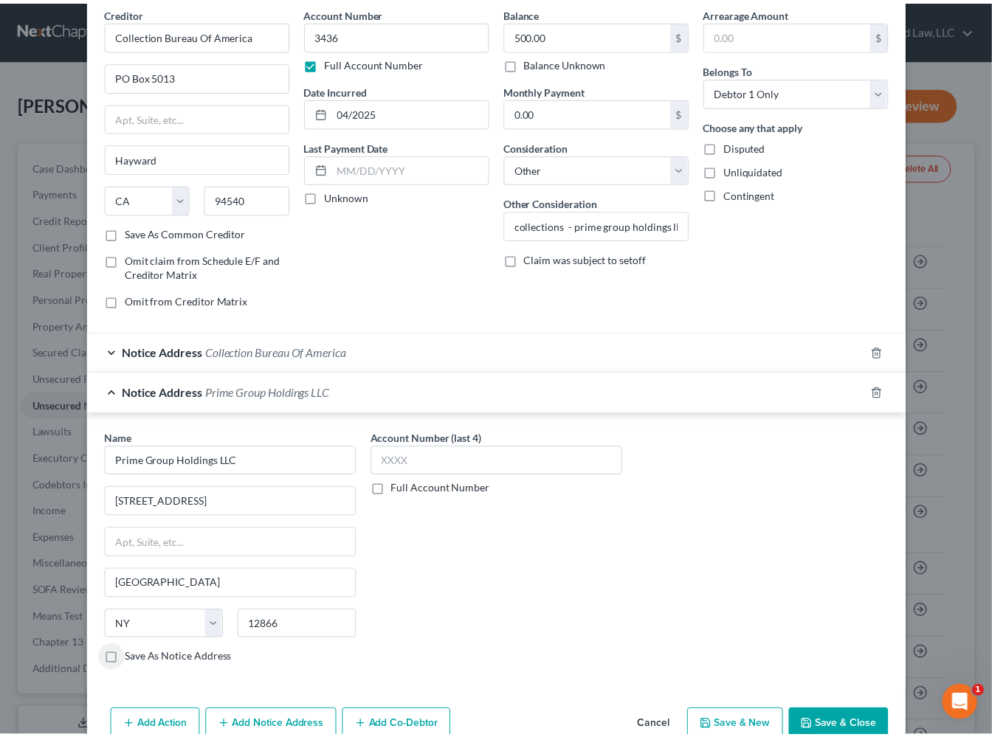
scroll to position [138, 0]
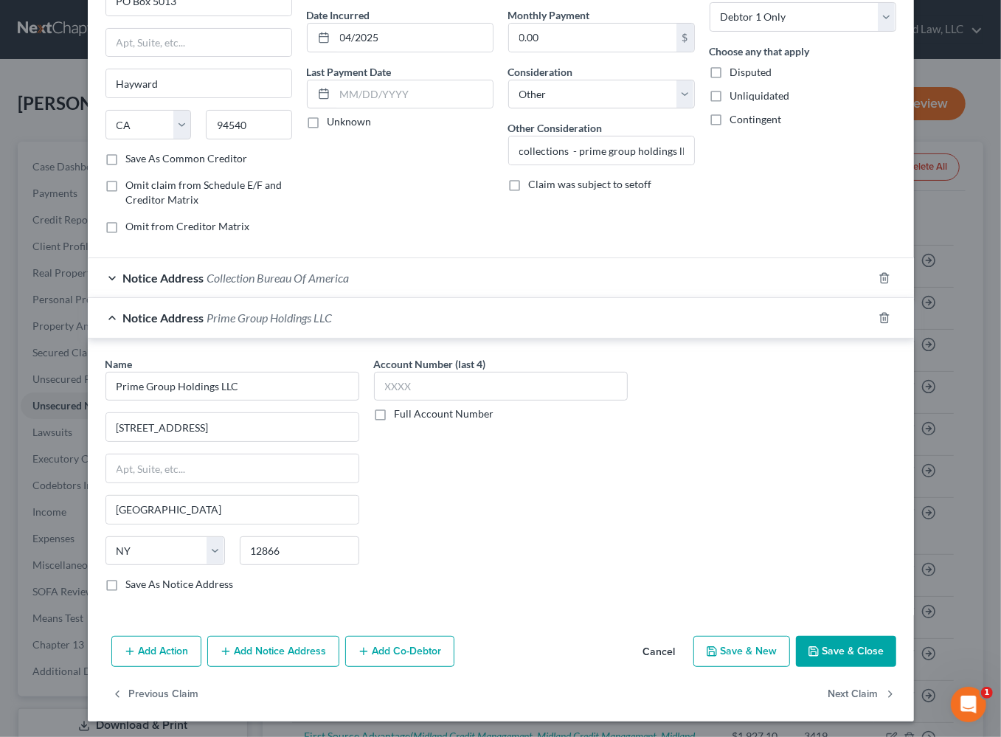
click at [827, 651] on button "Save & Close" at bounding box center [846, 651] width 100 height 31
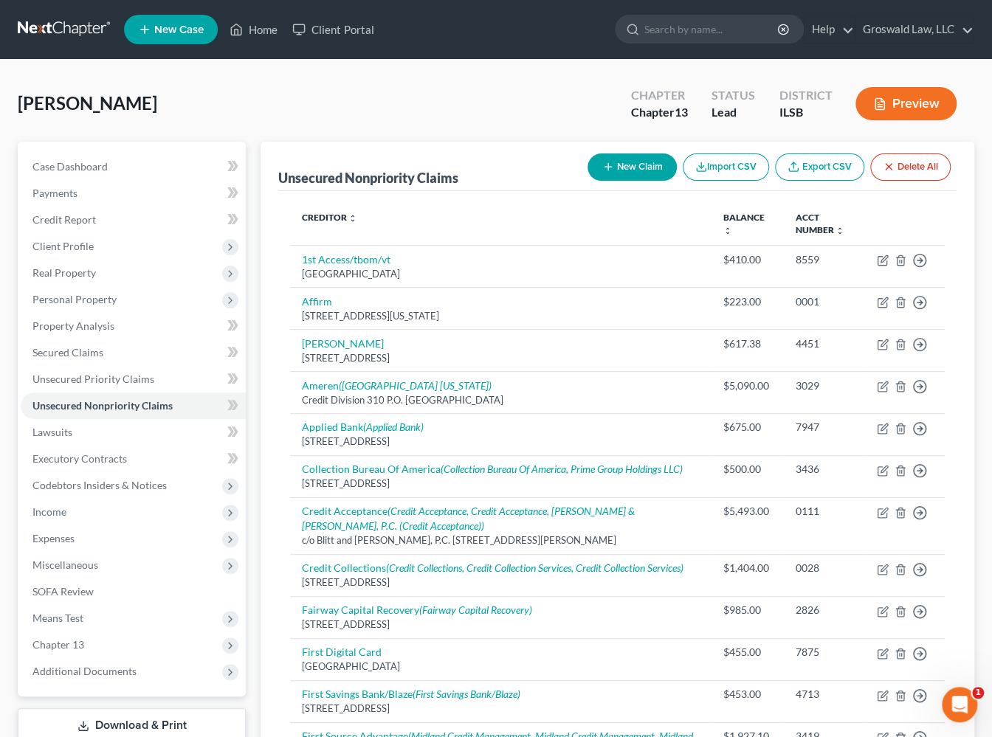
click at [548, 120] on div "[PERSON_NAME] Upgraded Chapter Chapter 13 Status Lead District ILSB Preview" at bounding box center [496, 109] width 956 height 64
click at [80, 324] on span "Property Analysis" at bounding box center [73, 326] width 82 height 13
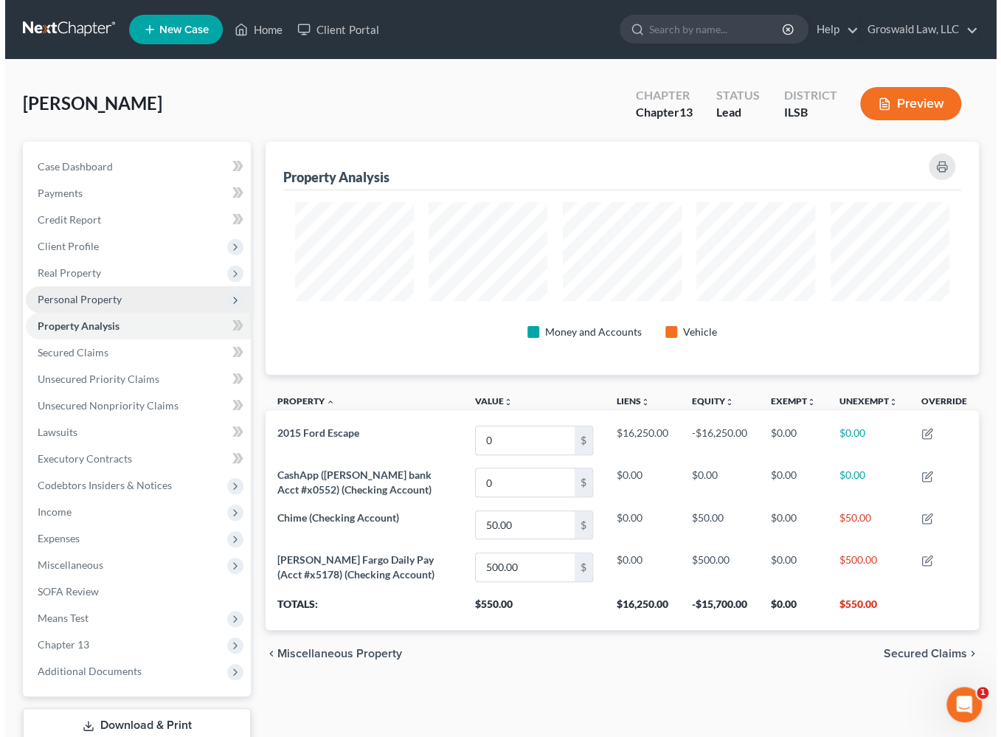
scroll to position [233, 714]
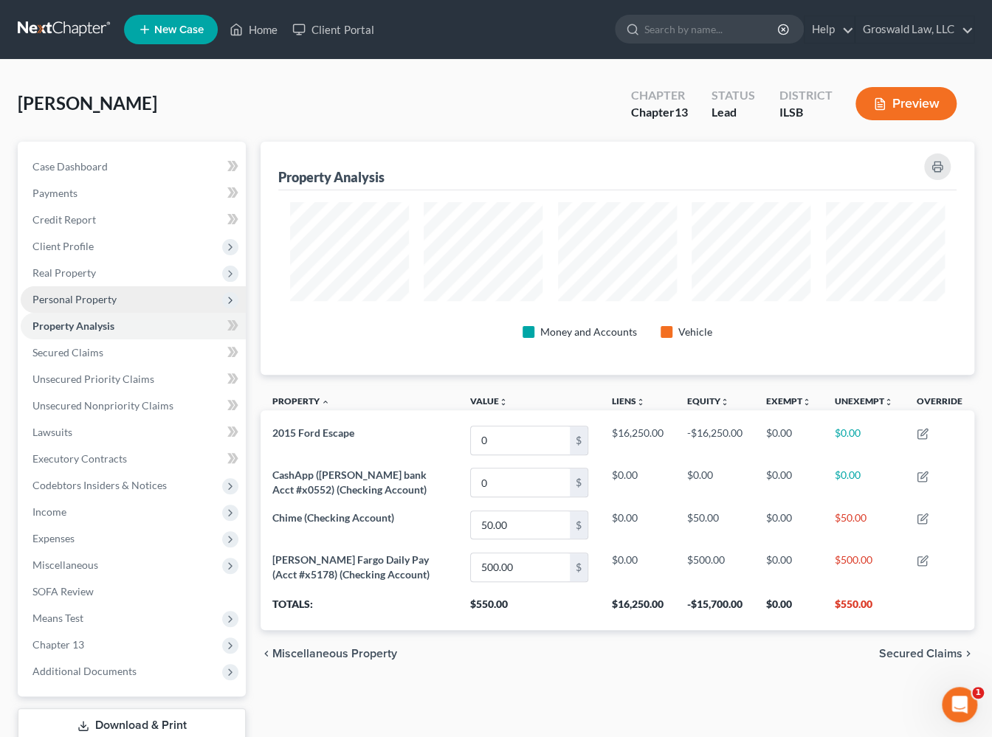
click at [81, 302] on span "Personal Property" at bounding box center [74, 299] width 84 height 13
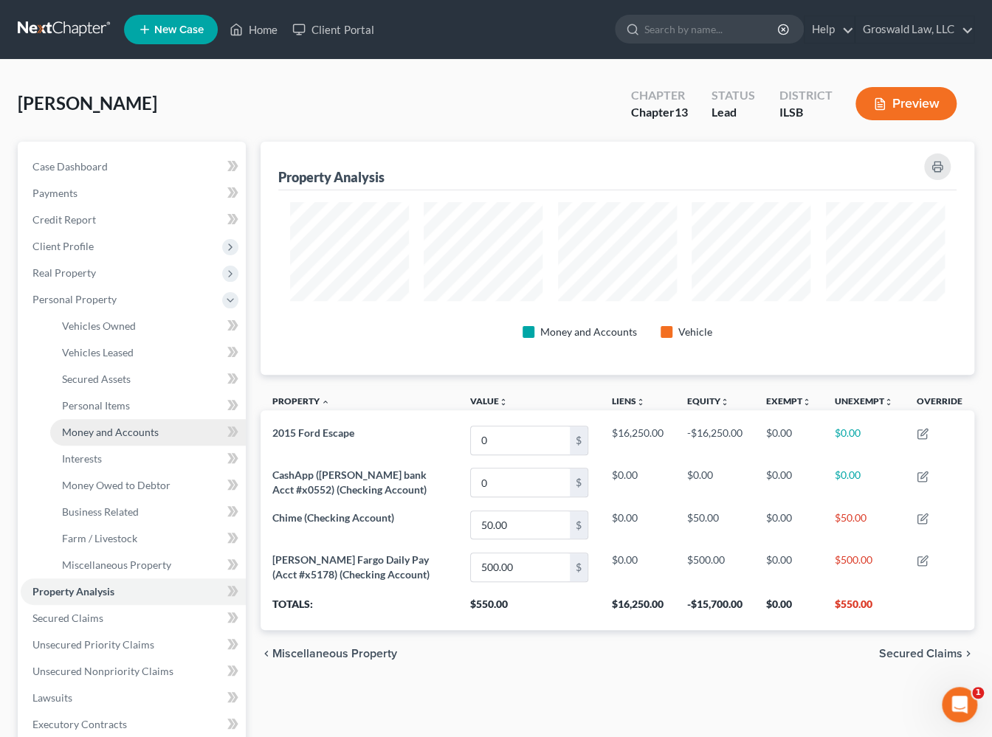
click at [106, 441] on link "Money and Accounts" at bounding box center [148, 432] width 196 height 27
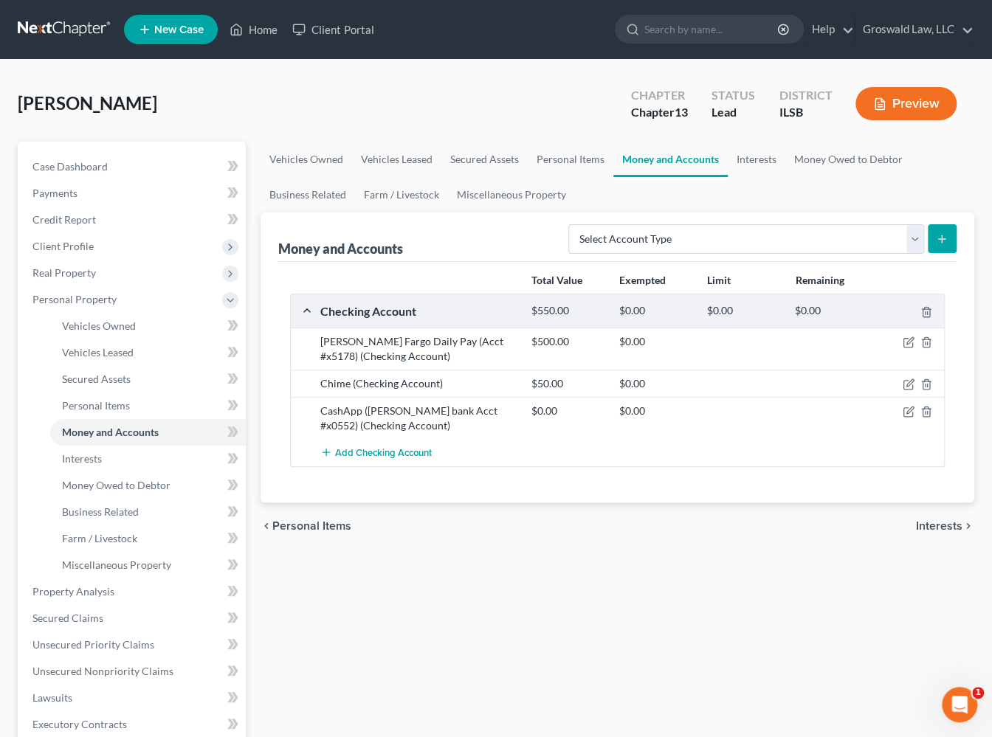
click at [656, 605] on div "Vehicles Owned Vehicles Leased Secured Assets Personal Items Money and Accounts…" at bounding box center [617, 594] width 728 height 905
click at [113, 669] on span "Unsecured Nonpriority Claims" at bounding box center [102, 671] width 141 height 13
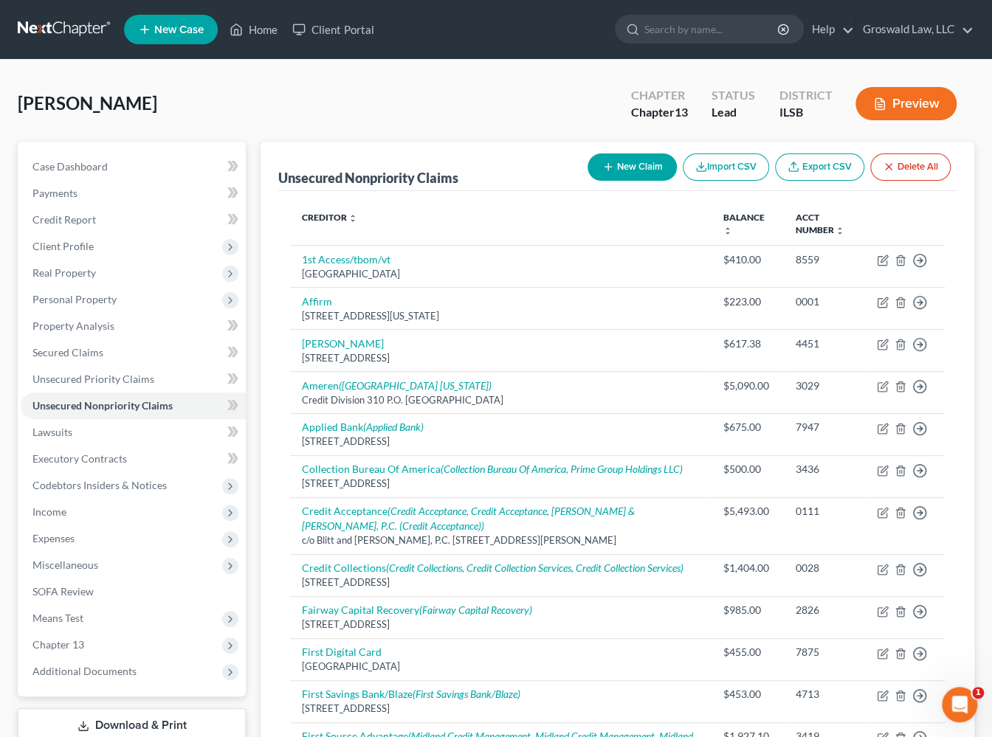
click at [615, 163] on button "New Claim" at bounding box center [631, 166] width 89 height 27
select select "0"
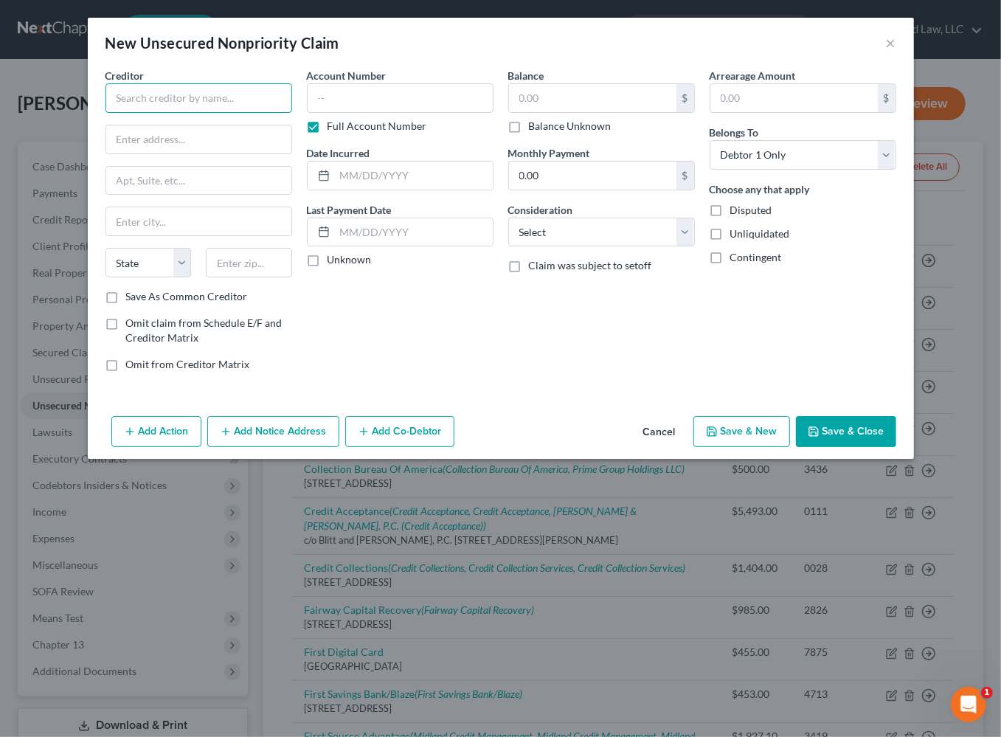
click at [230, 96] on input "text" at bounding box center [199, 98] width 187 height 30
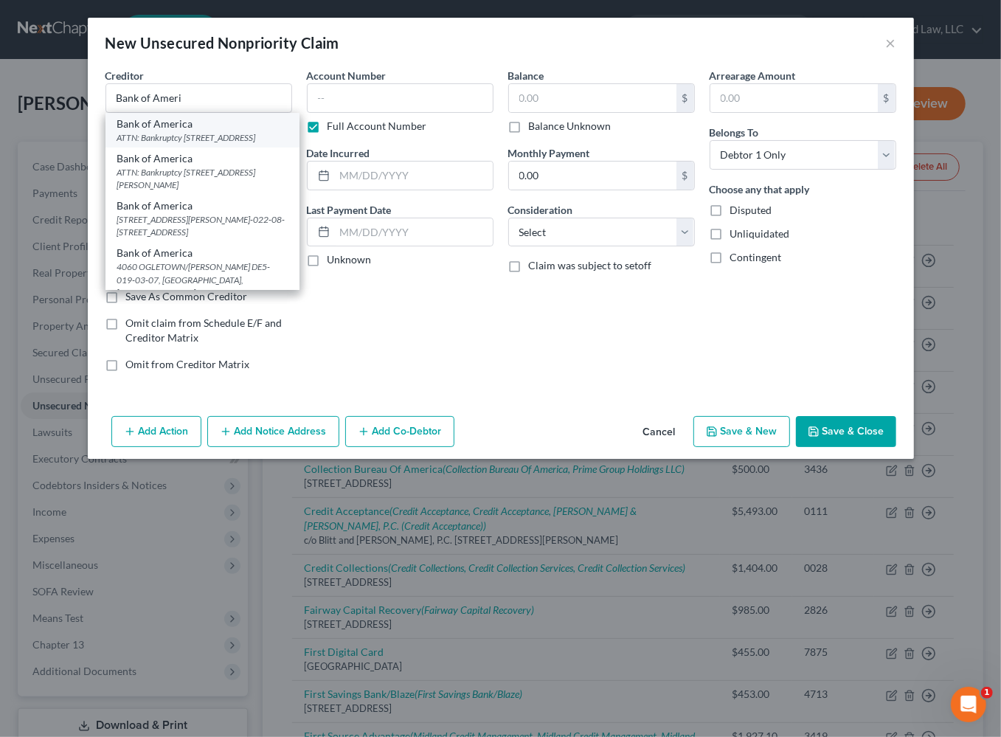
click at [236, 137] on div "ATTN: Bankruptcy [STREET_ADDRESS]" at bounding box center [202, 137] width 170 height 13
type input "Bank of America"
type input "ATTN: Bankruptcy"
type input "PO Box 982238"
type input "[GEOGRAPHIC_DATA]"
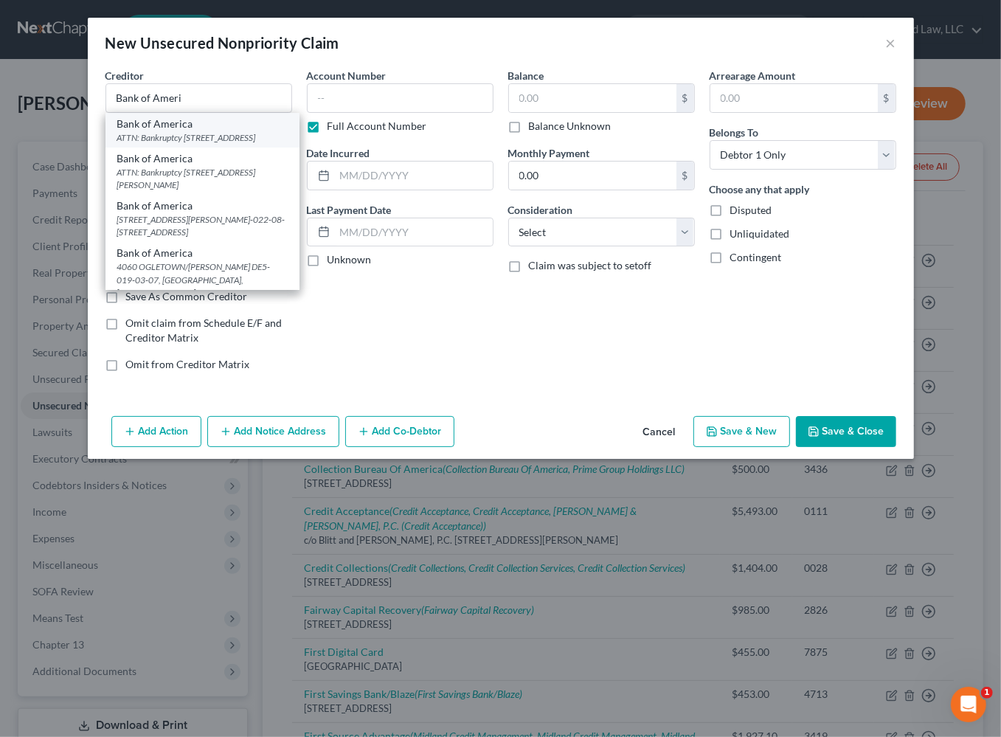
select select "45"
type input "79998"
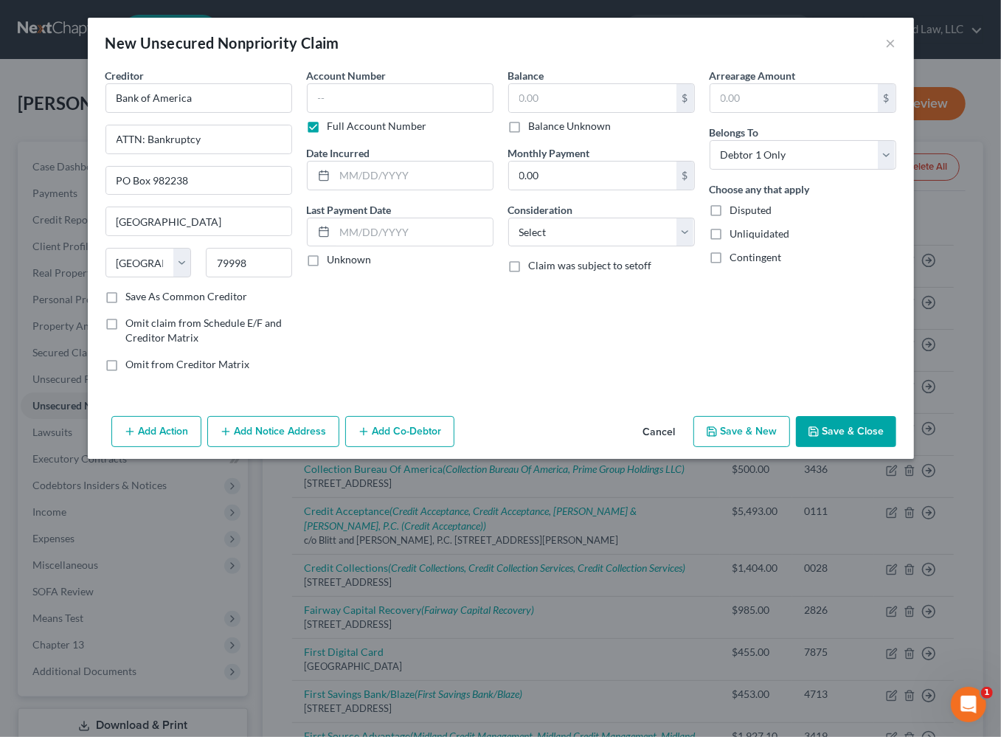
click at [267, 434] on button "Add Notice Address" at bounding box center [273, 431] width 132 height 31
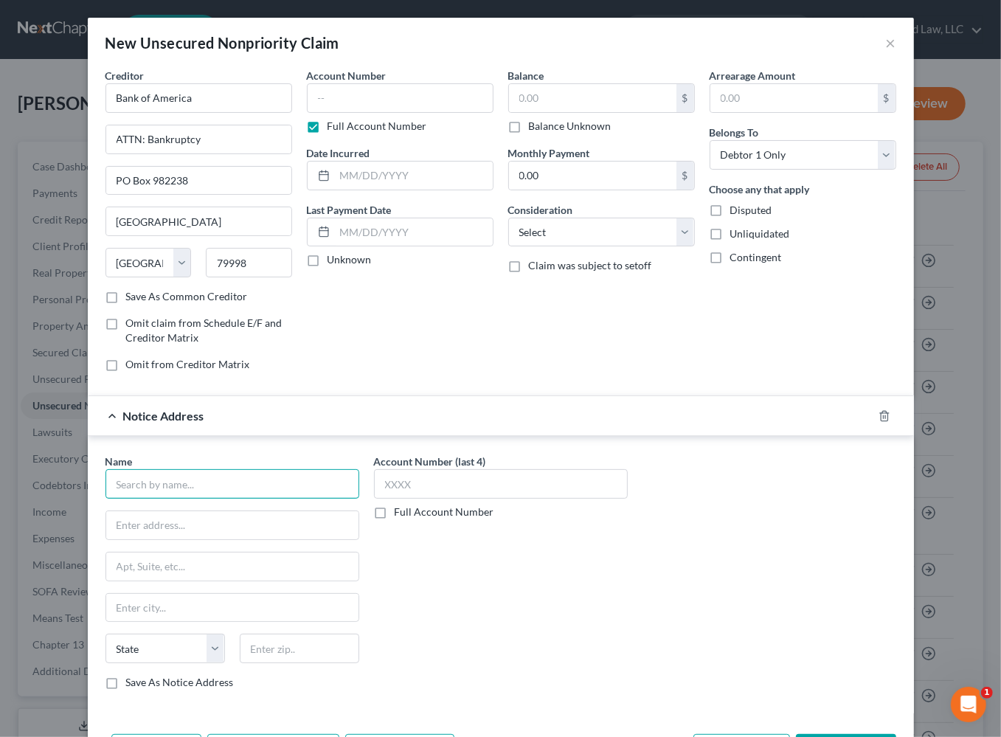
click at [135, 483] on input "text" at bounding box center [233, 484] width 254 height 30
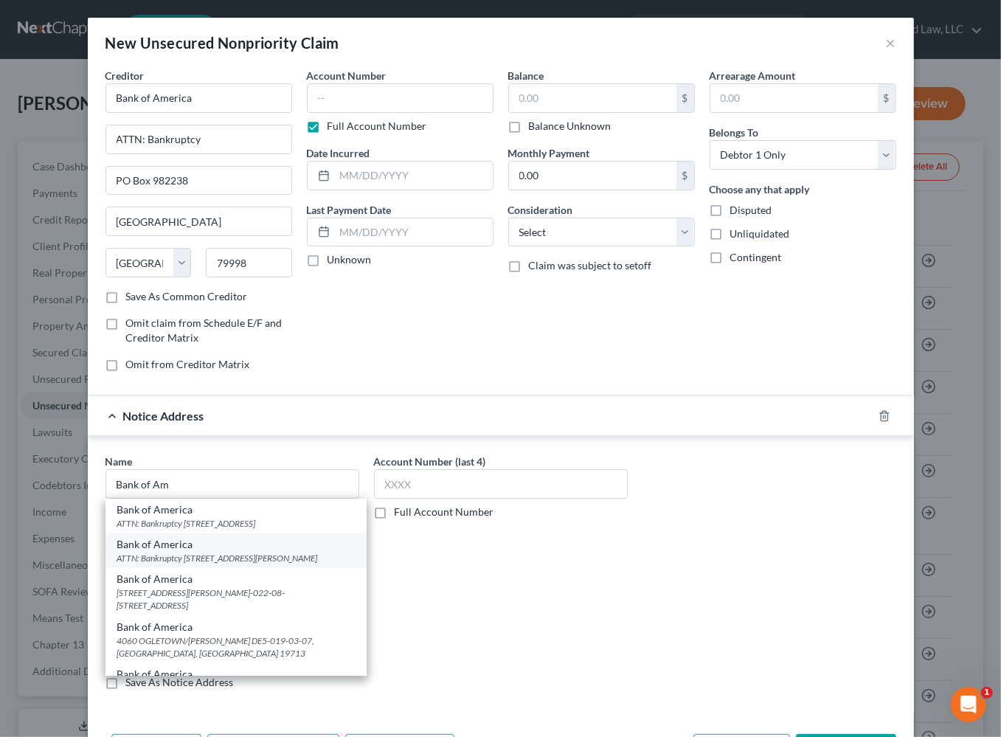
click at [220, 554] on div "ATTN: Bankruptcy [STREET_ADDRESS][PERSON_NAME]" at bounding box center [236, 558] width 238 height 13
type input "Bank of America"
type input "ATTN: Bankruptcy"
type input "[STREET_ADDRESS][PERSON_NAME]"
type input "[GEOGRAPHIC_DATA]"
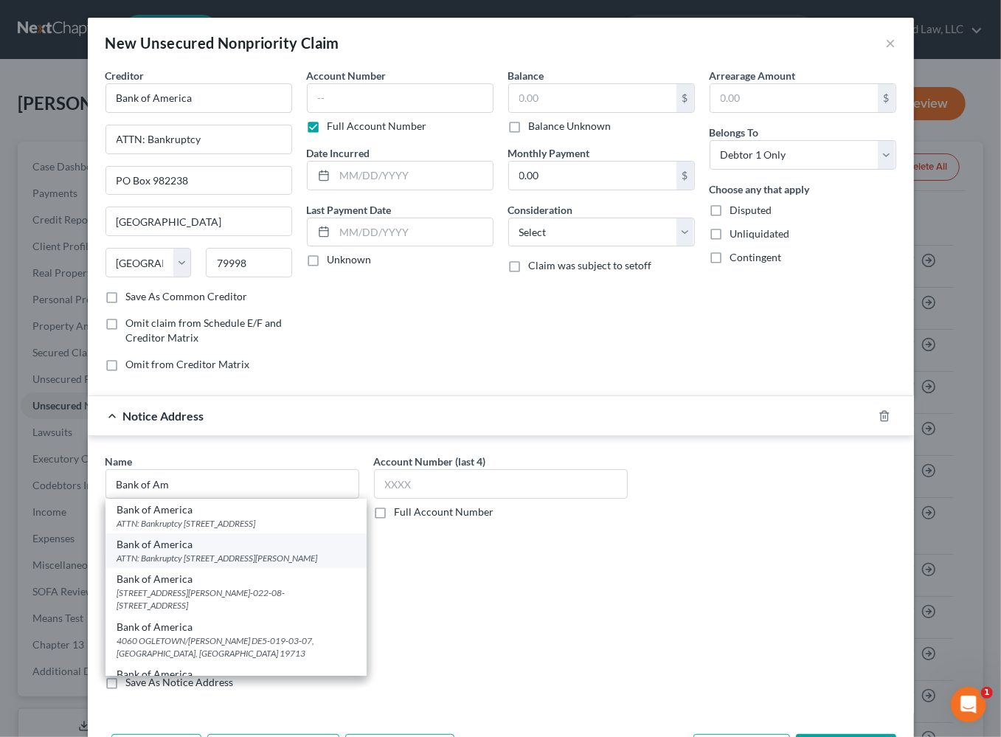
select select "9"
type input "33634"
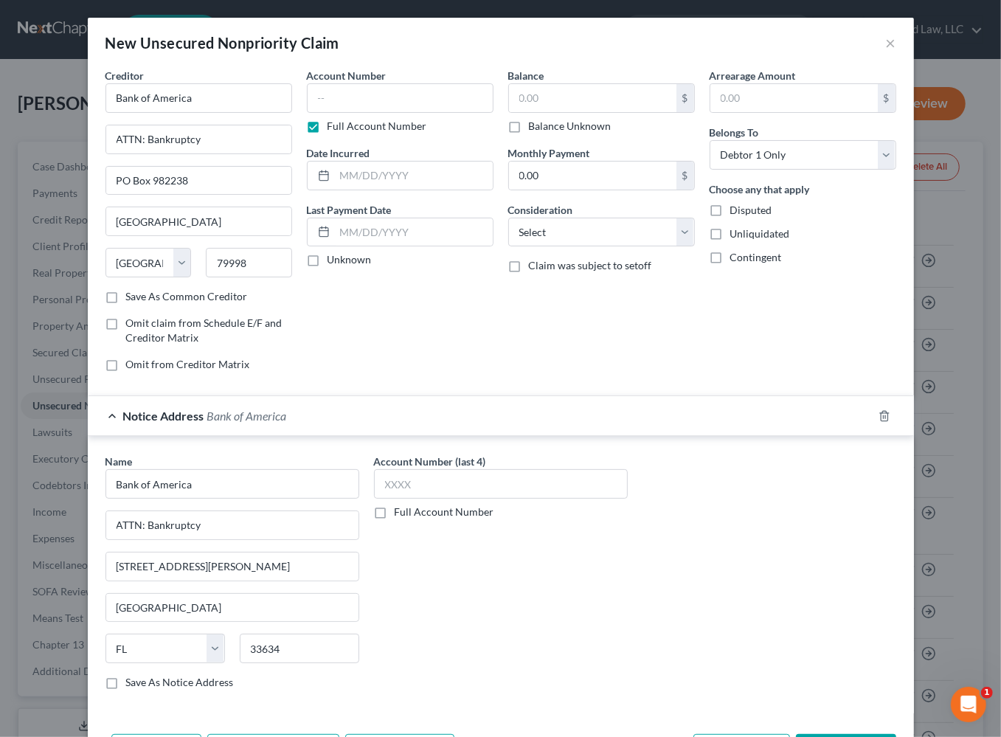
scroll to position [55, 0]
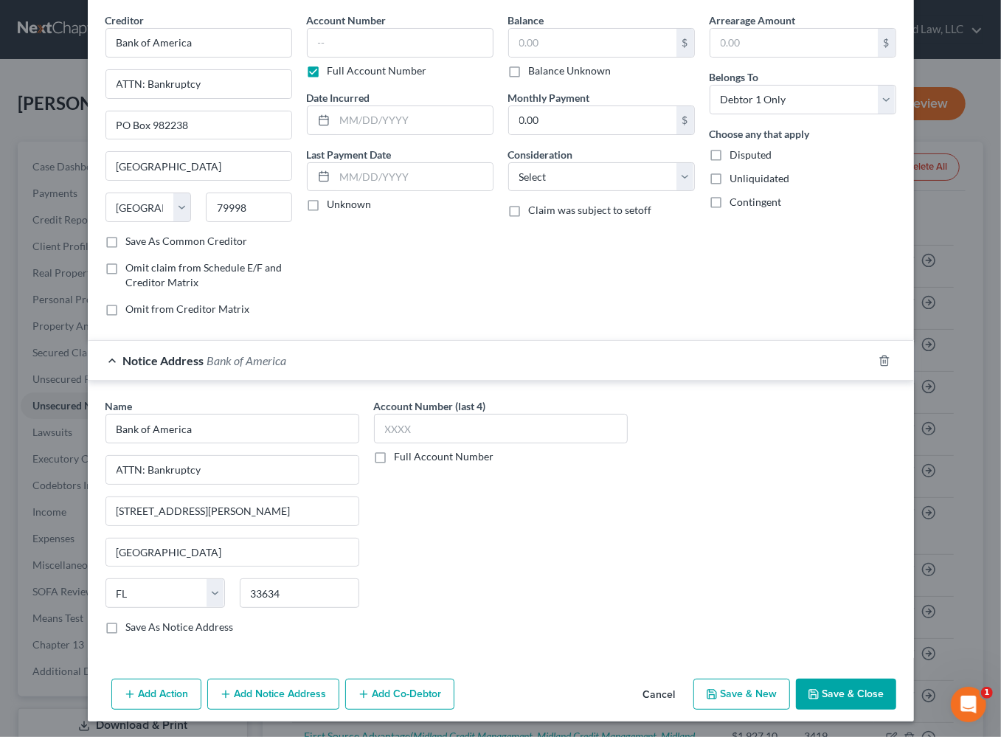
click at [229, 688] on button "Add Notice Address" at bounding box center [273, 694] width 132 height 31
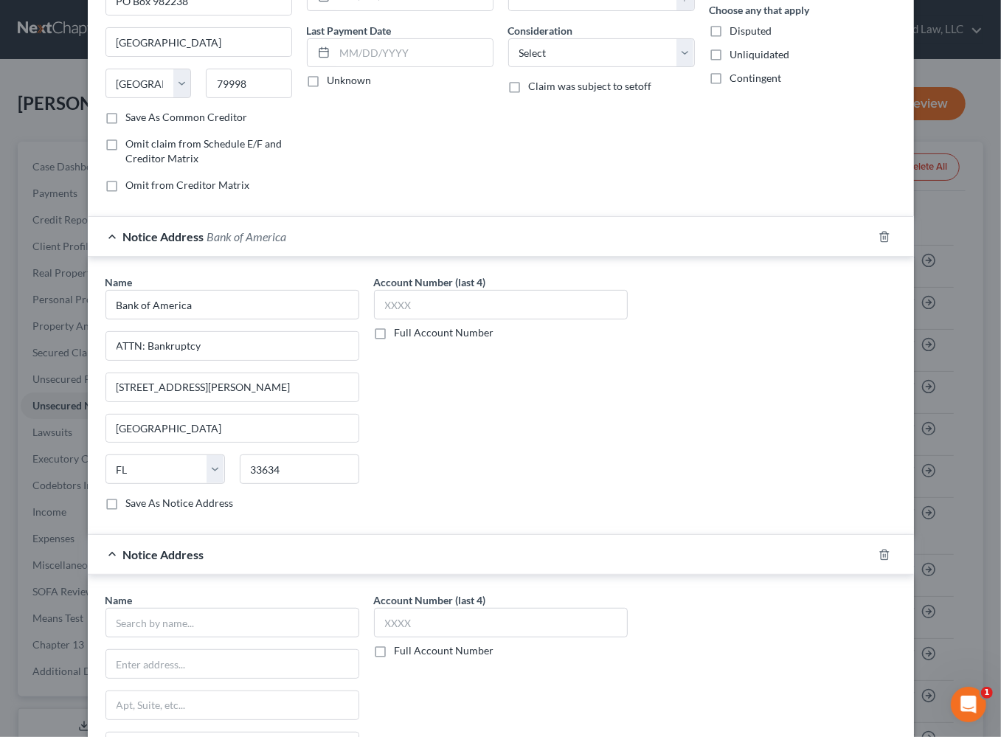
scroll to position [192, 0]
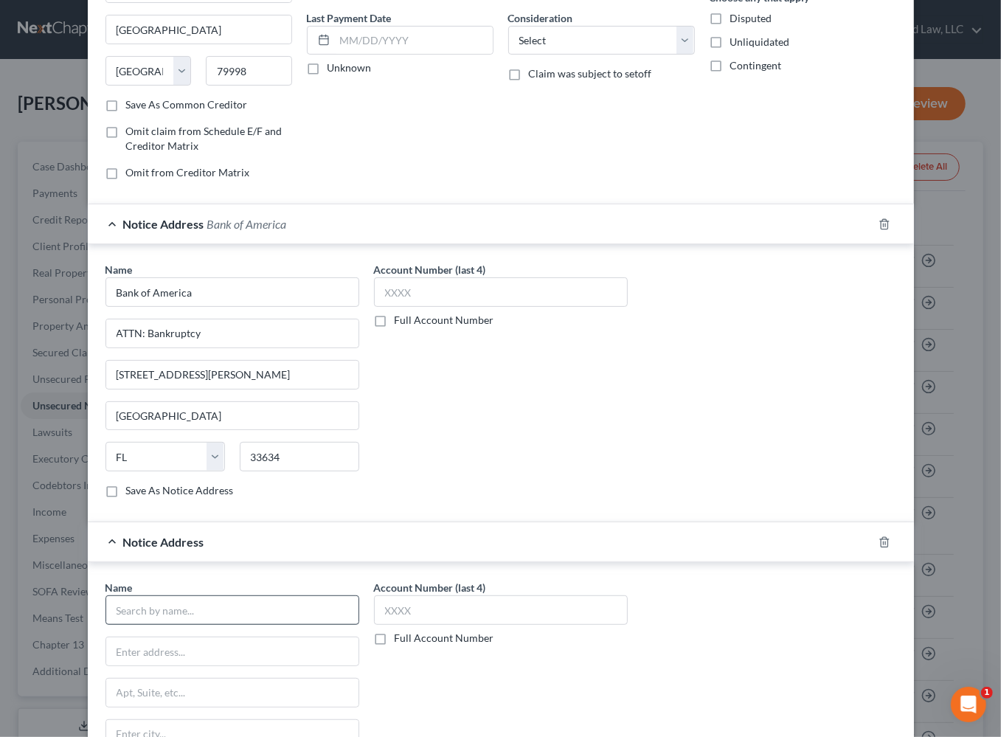
drag, startPoint x: 155, startPoint y: 592, endPoint x: 153, endPoint y: 604, distance: 12.6
click at [154, 598] on div "Name *" at bounding box center [233, 602] width 254 height 45
click at [153, 613] on input "text" at bounding box center [233, 611] width 254 height 30
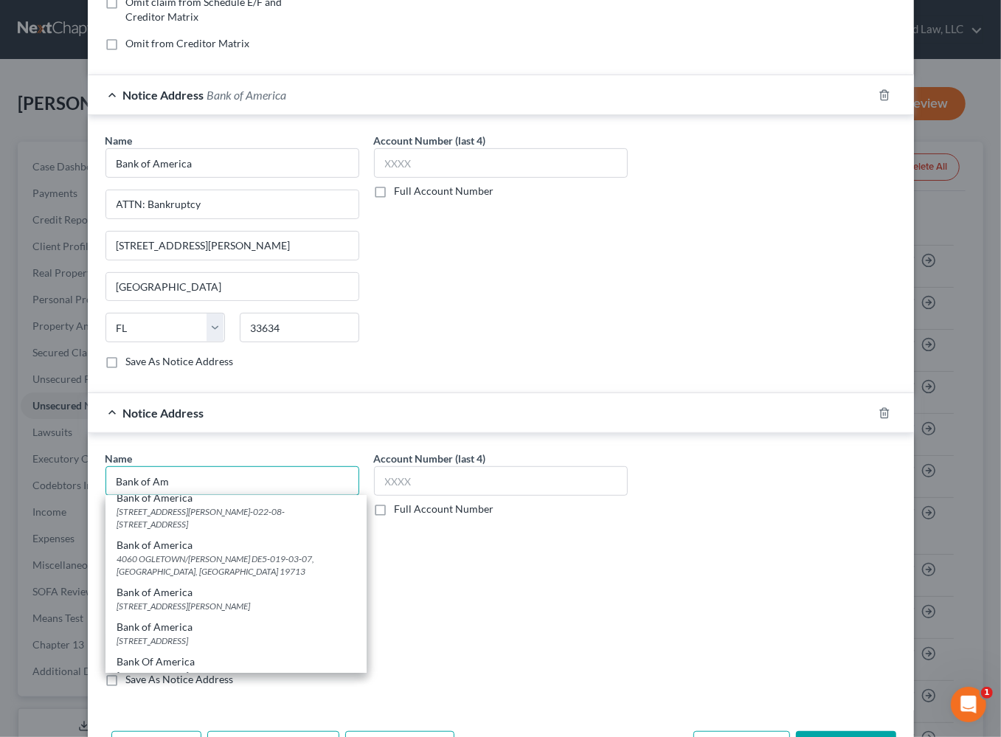
scroll to position [373, 0]
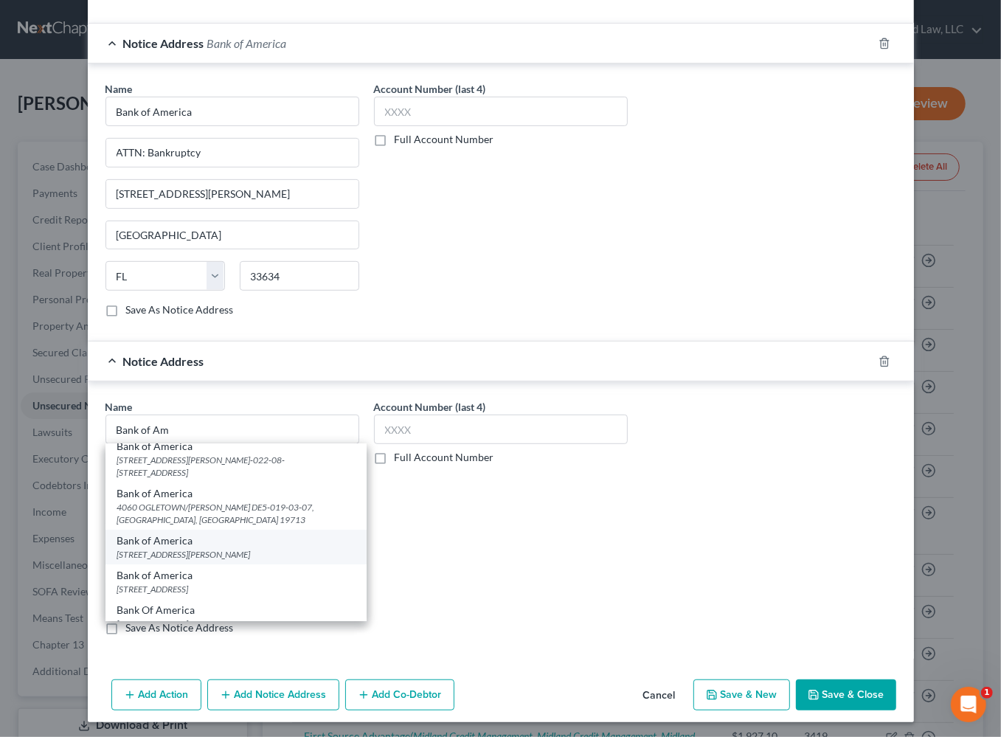
click at [199, 548] on div "[STREET_ADDRESS][PERSON_NAME]" at bounding box center [236, 554] width 238 height 13
type input "Bank of America"
type input "[STREET_ADDRESS][PERSON_NAME]"
type input "[GEOGRAPHIC_DATA]"
select select "9"
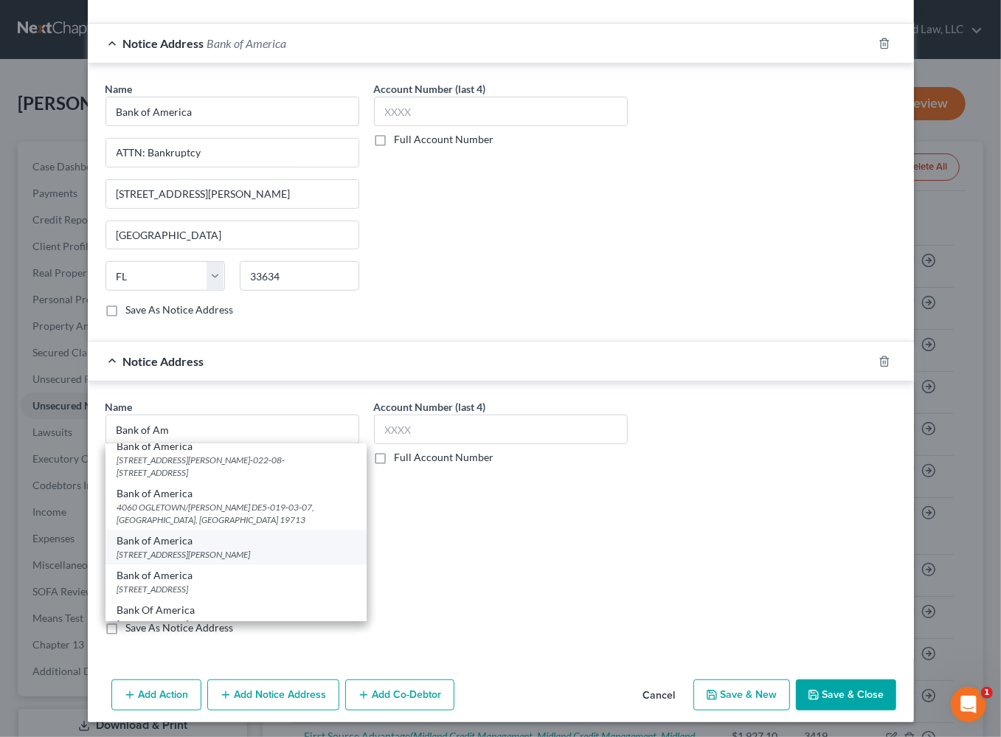
type input "33634"
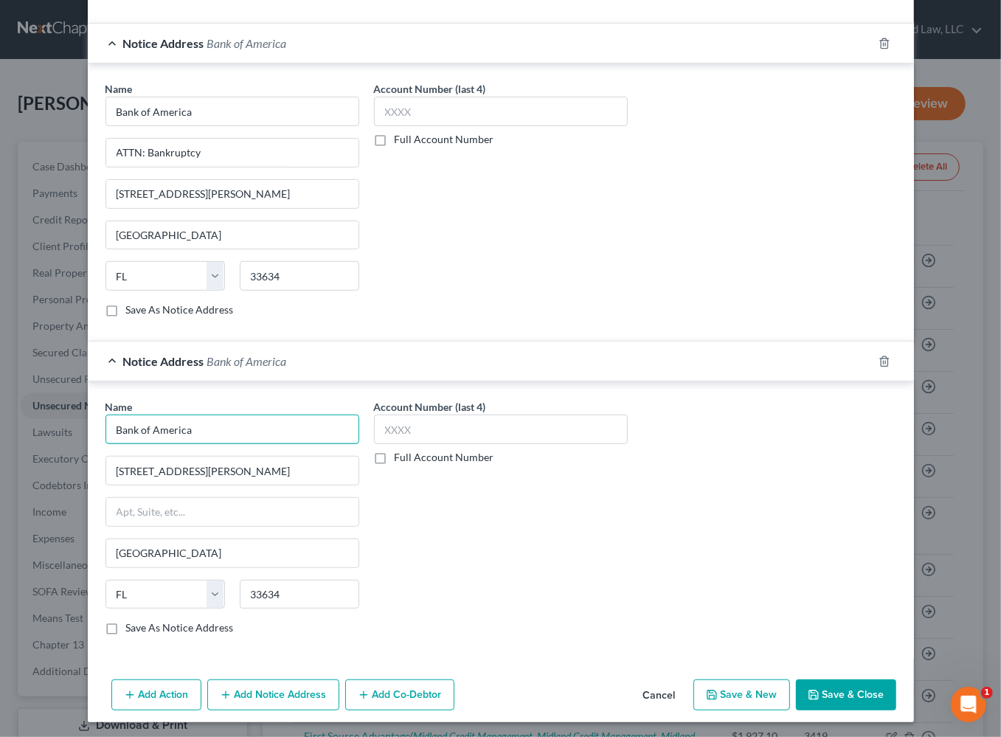
drag, startPoint x: 227, startPoint y: 431, endPoint x: -160, endPoint y: 435, distance: 386.7
click at [0, 435] on html "Home New Case Client Portal Groswald Law, LLC [PERSON_NAME][EMAIL_ADDRESS][DOMA…" at bounding box center [500, 694] width 1001 height 1388
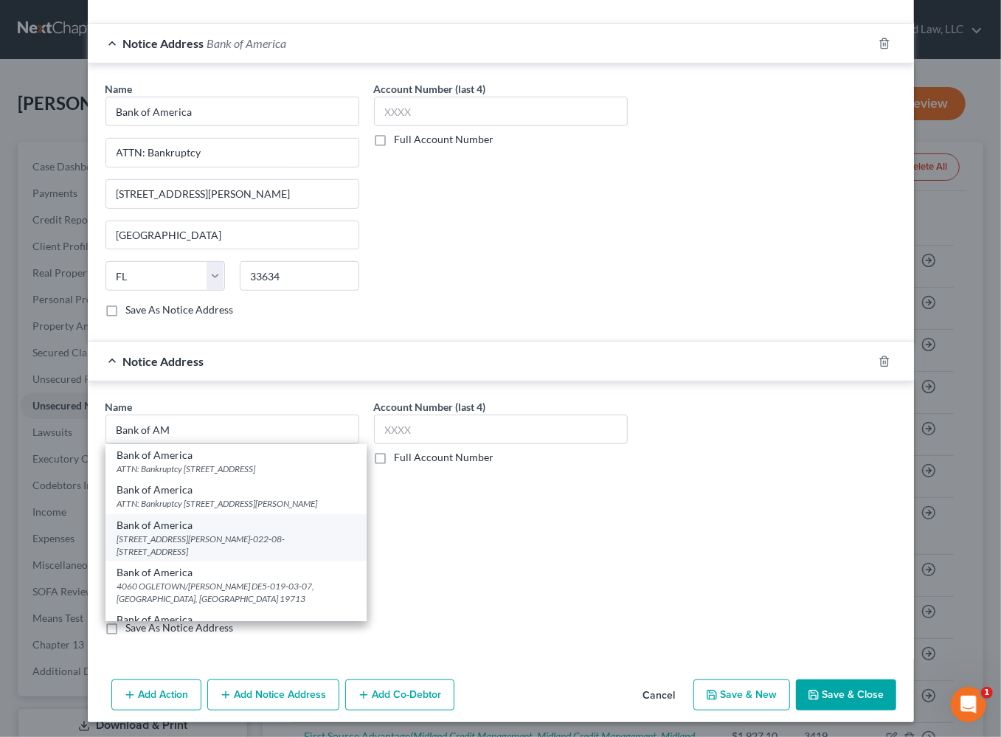
click at [191, 536] on div "[STREET_ADDRESS][PERSON_NAME]-022-08-[STREET_ADDRESS]" at bounding box center [236, 545] width 238 height 25
type input "Bank of America"
type input "[STREET_ADDRESS][PERSON_NAME]"
type input "NC1-022-08-15"
type input "Charlotte"
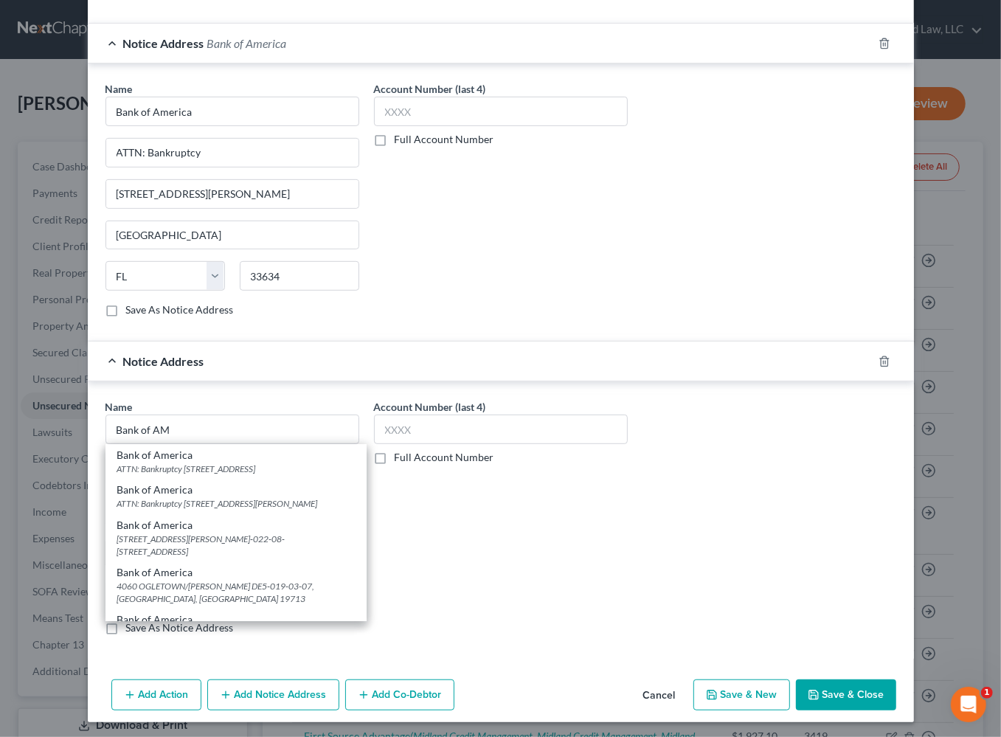
select select "28"
type input "28255"
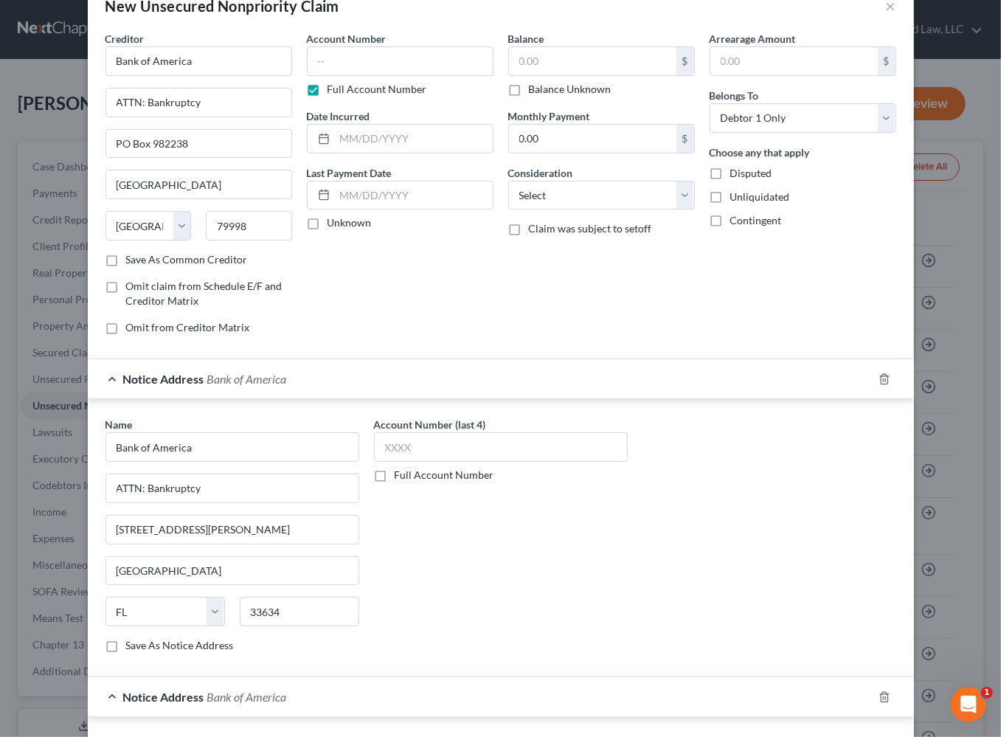
scroll to position [373, 0]
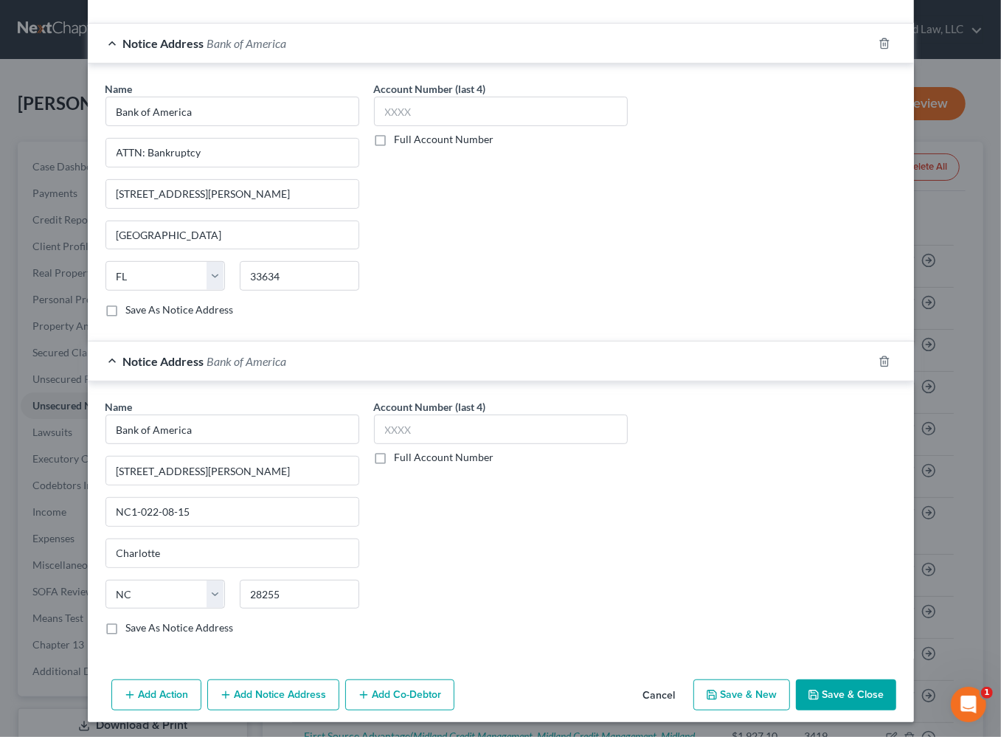
click at [232, 698] on button "Add Notice Address" at bounding box center [273, 695] width 132 height 31
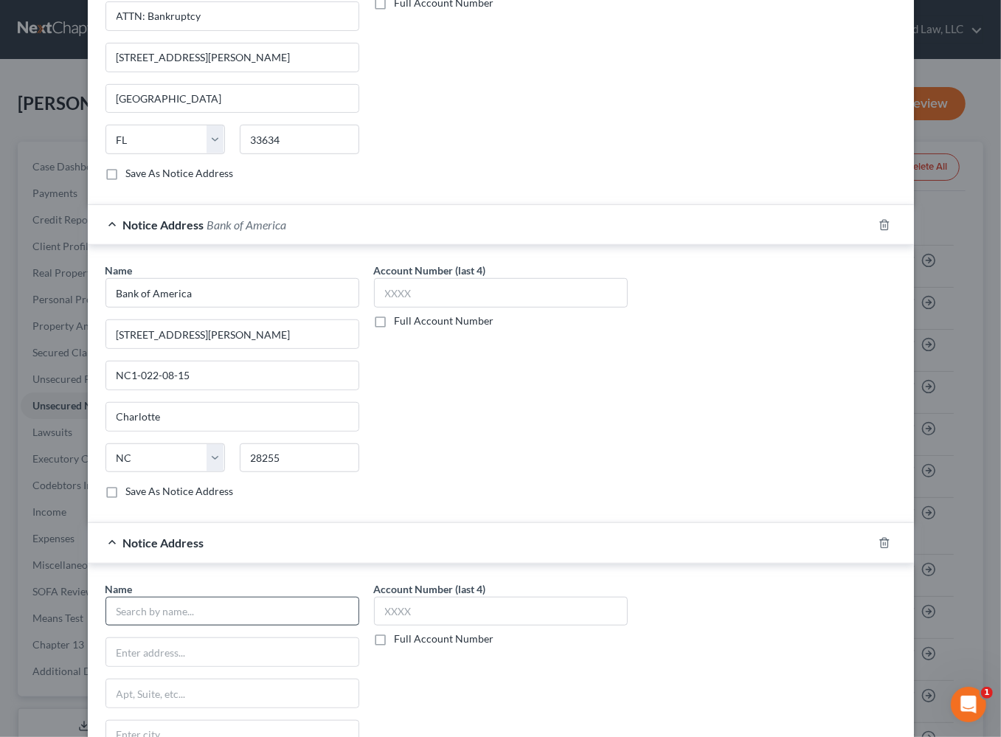
scroll to position [510, 0]
click at [182, 610] on input "text" at bounding box center [233, 611] width 254 height 30
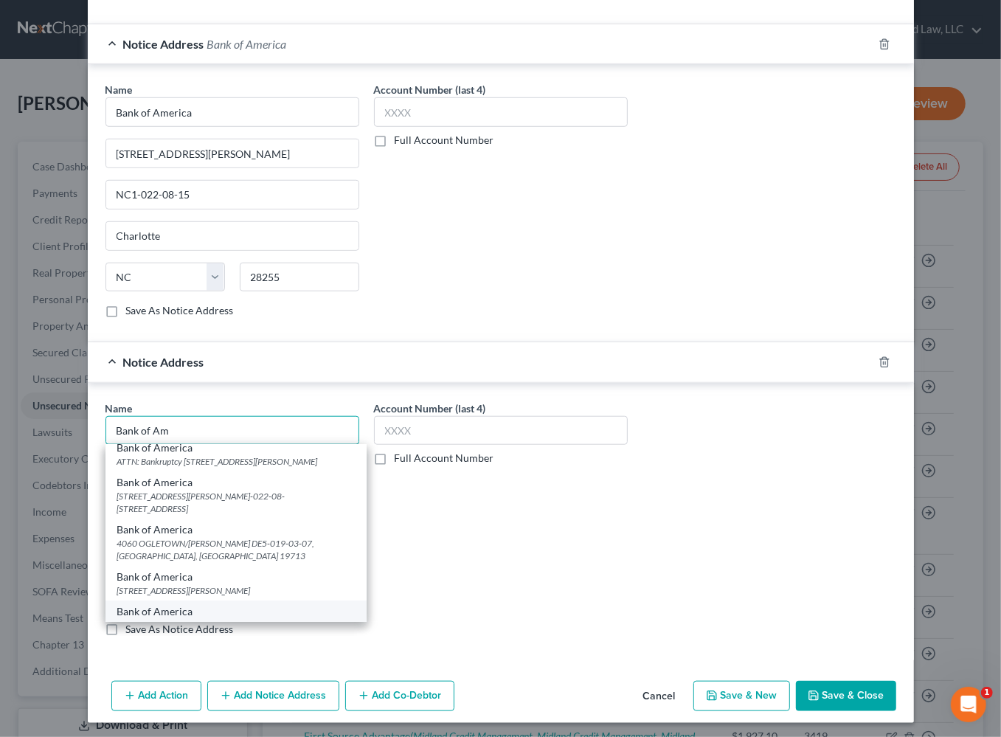
scroll to position [66, 0]
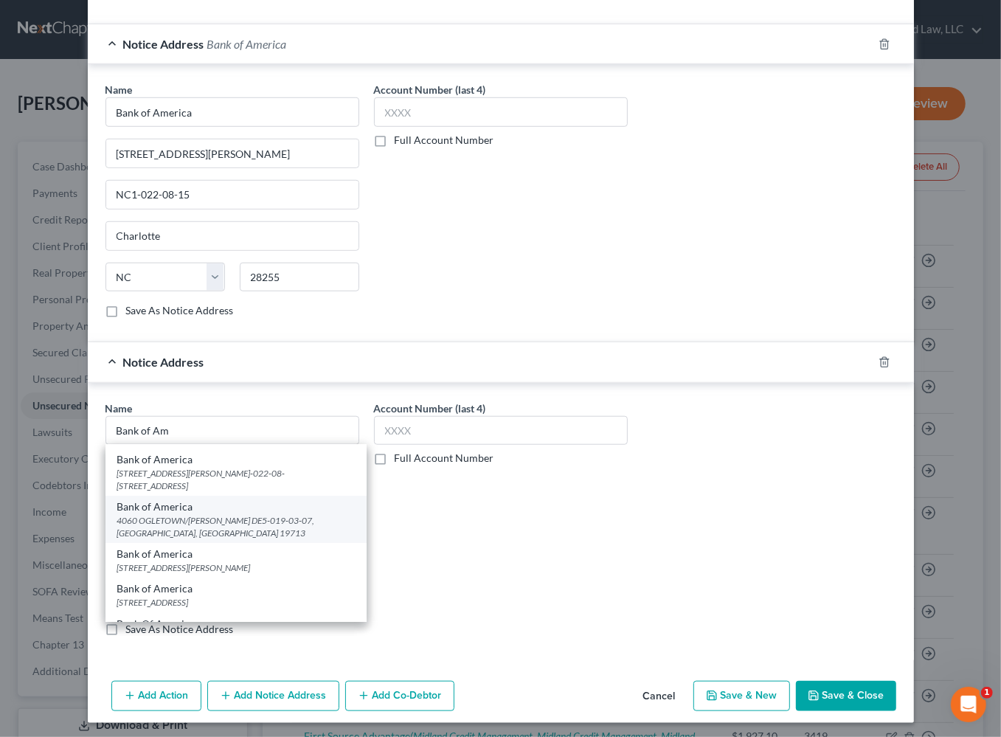
click at [164, 514] on div "4060 OGLETOWN/[PERSON_NAME] DE5-019-03-07, [GEOGRAPHIC_DATA], [GEOGRAPHIC_DATA]…" at bounding box center [236, 526] width 238 height 25
type input "Bank of America"
type input "4060 OGLETOWN/[PERSON_NAME]"
type input "DE5-019-03-07"
type input "[GEOGRAPHIC_DATA]"
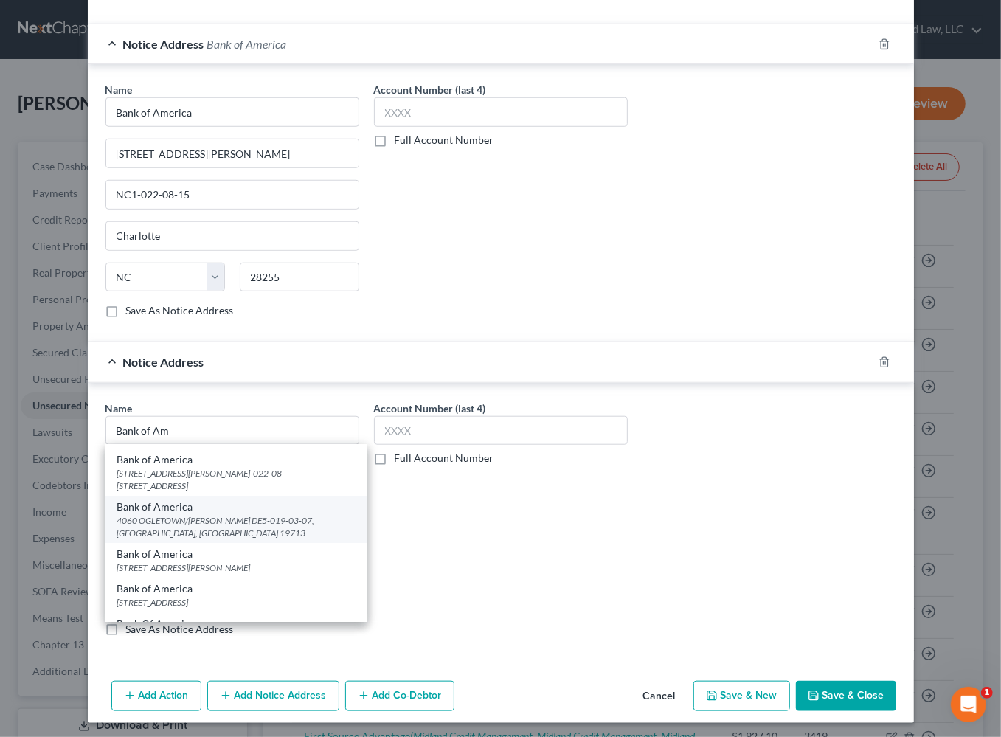
select select "7"
type input "19713"
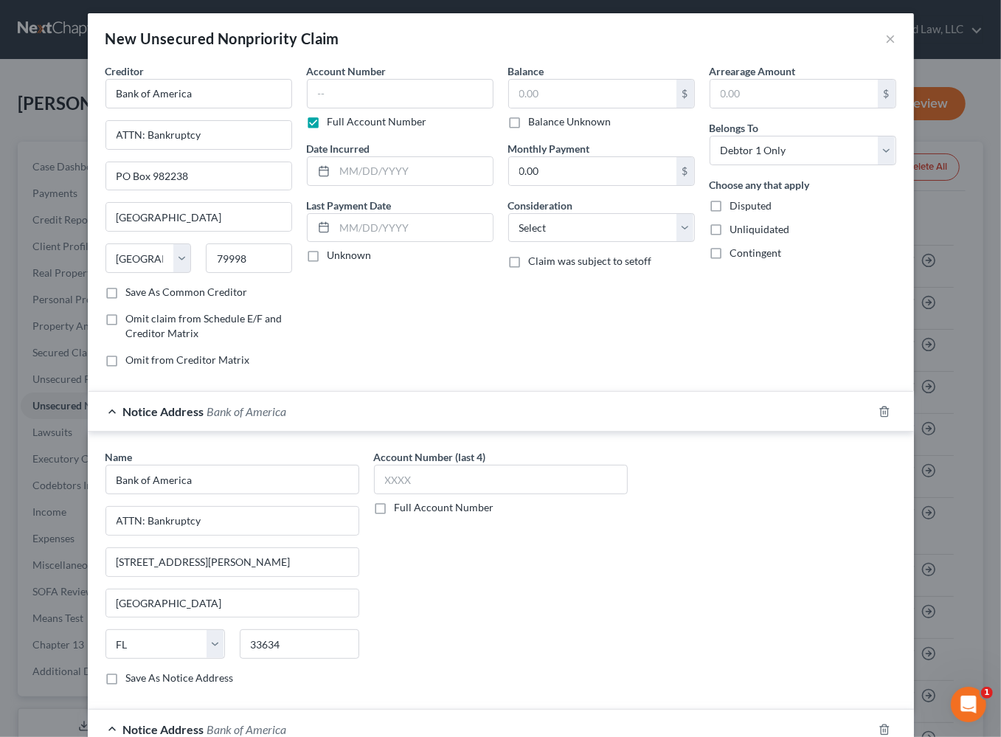
scroll to position [0, 0]
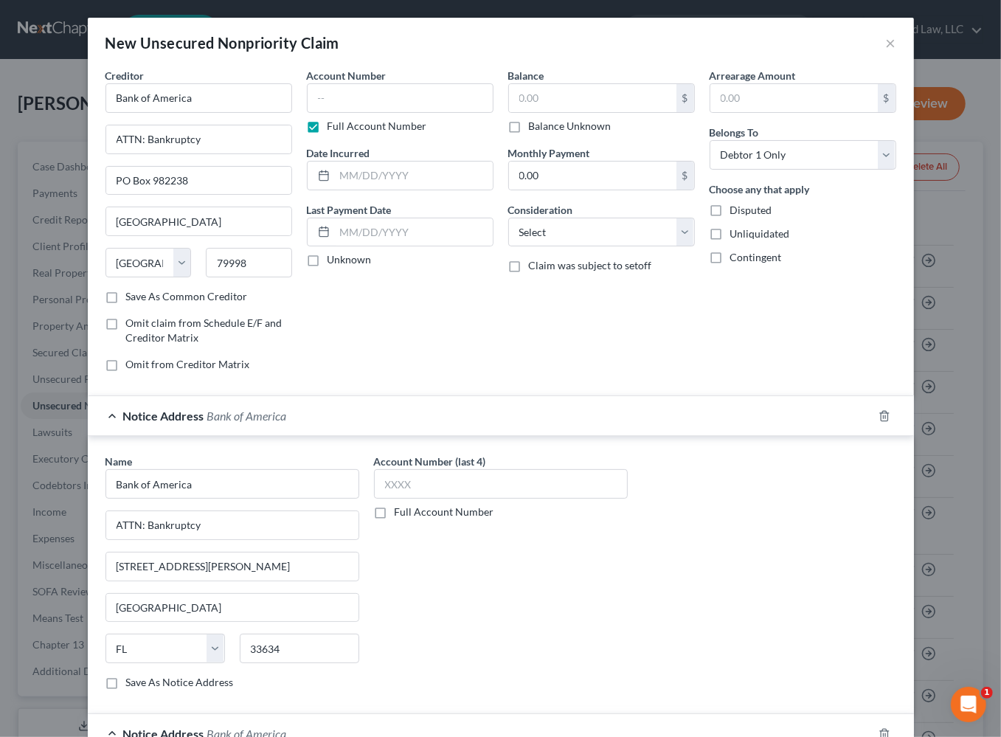
click at [573, 66] on div "New Unsecured Nonpriority Claim ×" at bounding box center [501, 43] width 827 height 50
click at [334, 97] on input "text" at bounding box center [400, 98] width 187 height 30
type input "8843"
type input "2024"
type input "2,682.23"
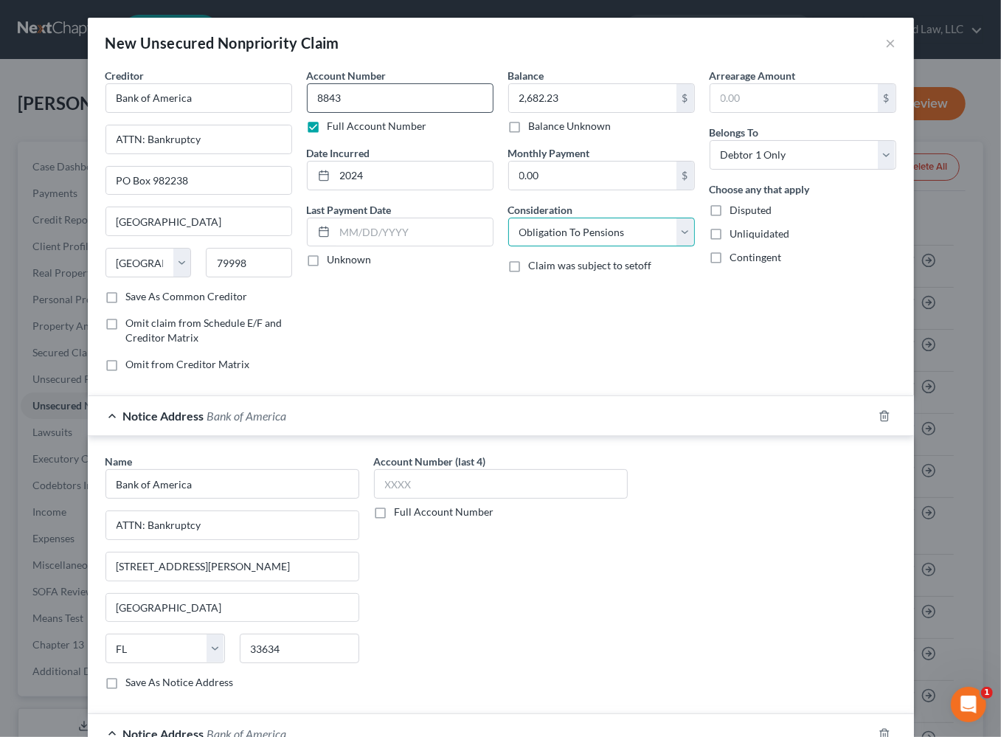
select select "15"
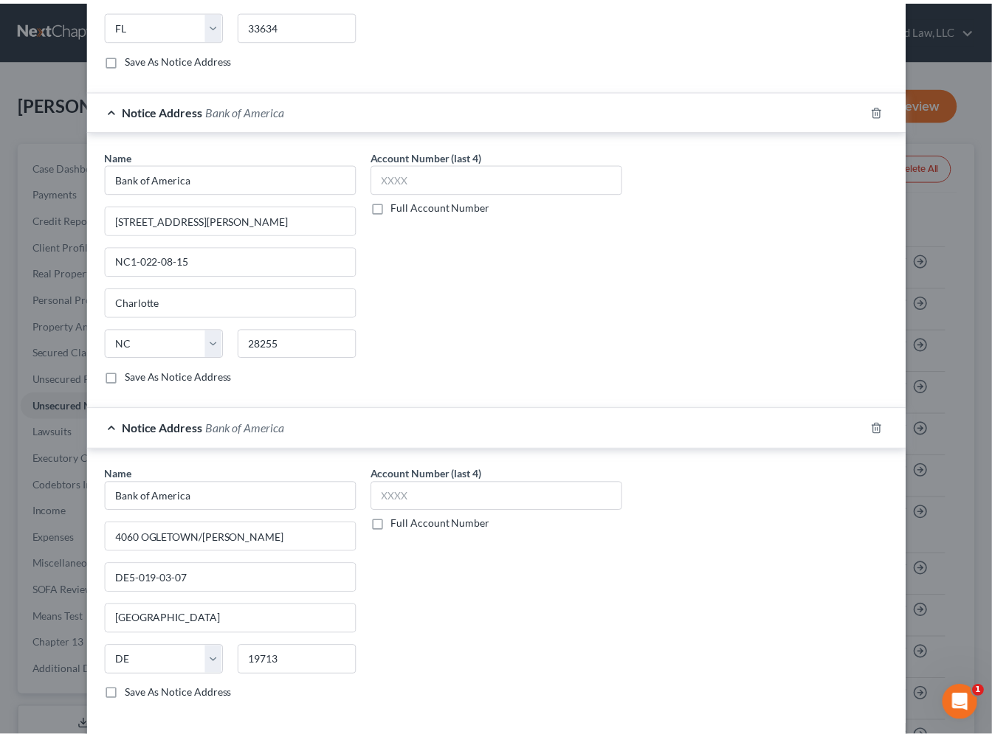
scroll to position [690, 0]
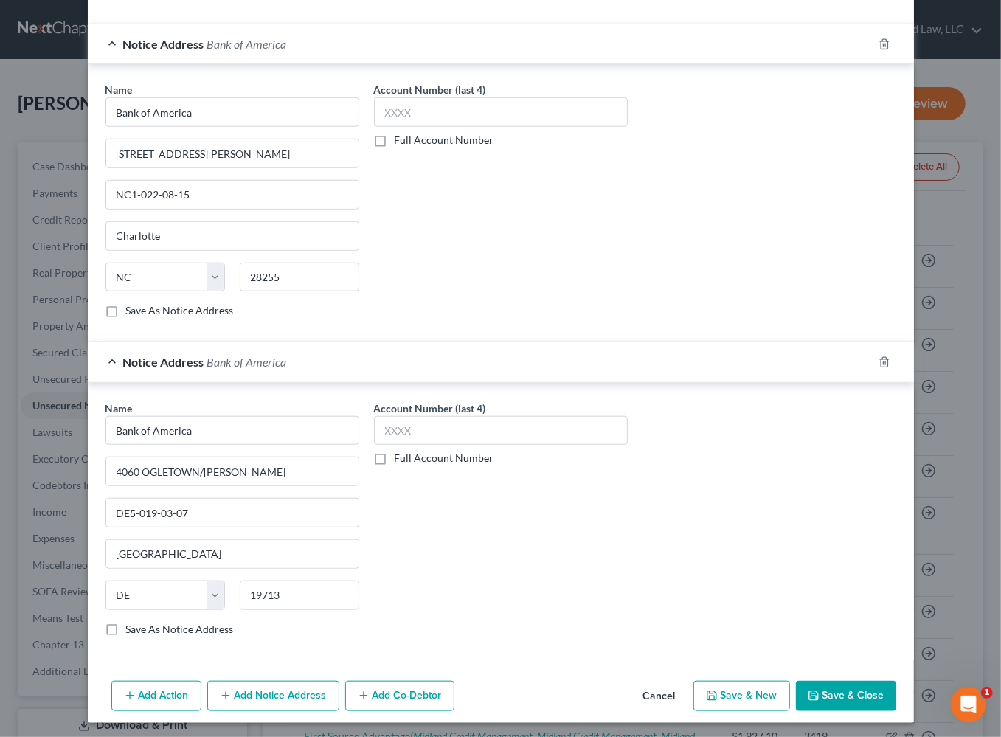
click at [832, 689] on button "Save & Close" at bounding box center [846, 696] width 100 height 31
